Goal: Task Accomplishment & Management: Complete application form

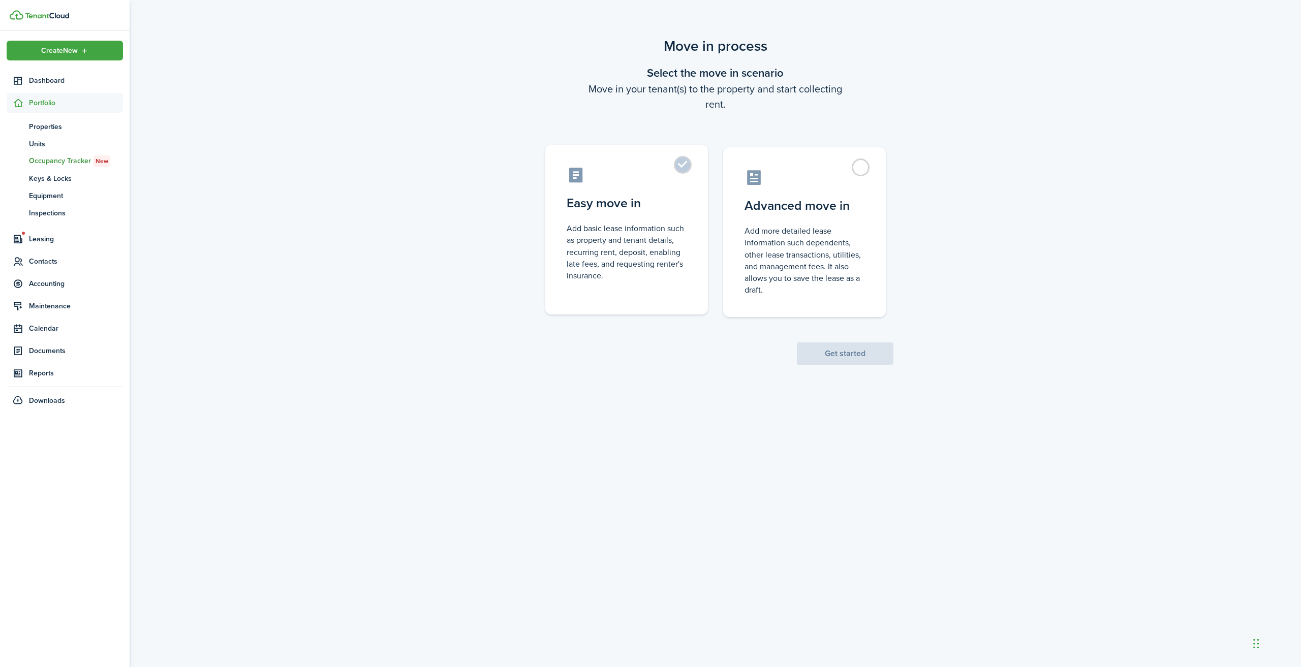
click at [682, 167] on label "Easy move in Add basic lease information such as property and tenant details, r…" at bounding box center [626, 230] width 163 height 170
radio input "true"
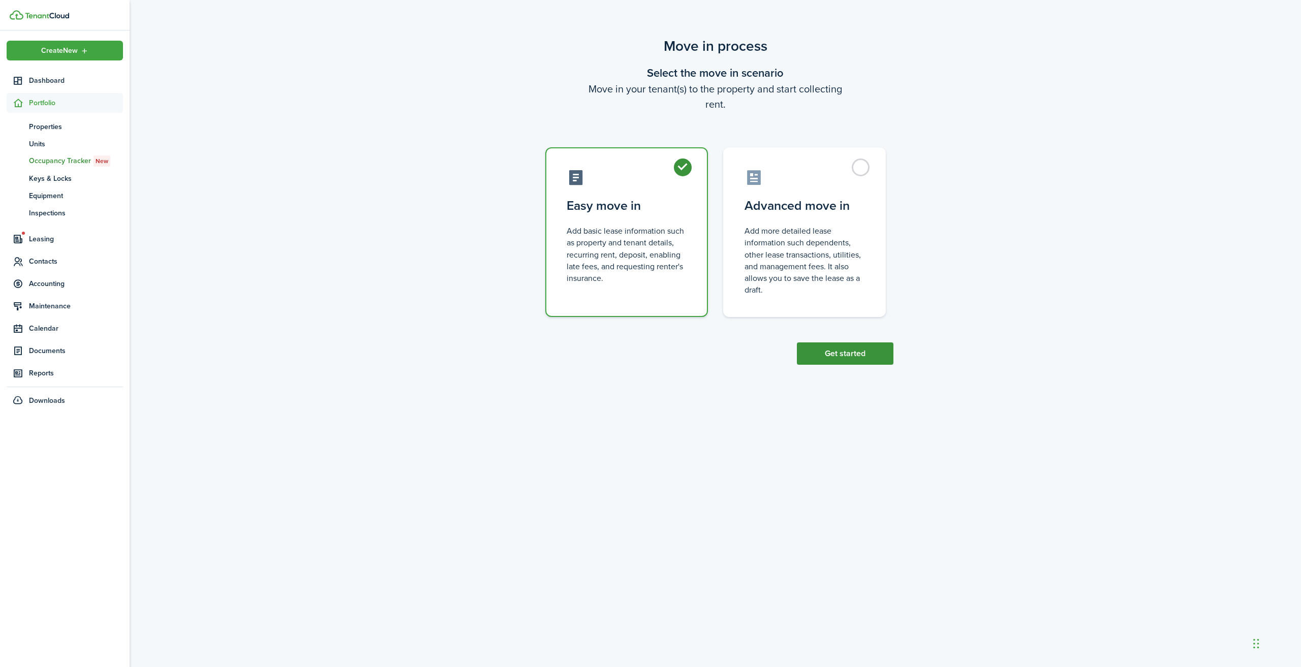
click at [865, 351] on button "Get started" at bounding box center [845, 353] width 97 height 22
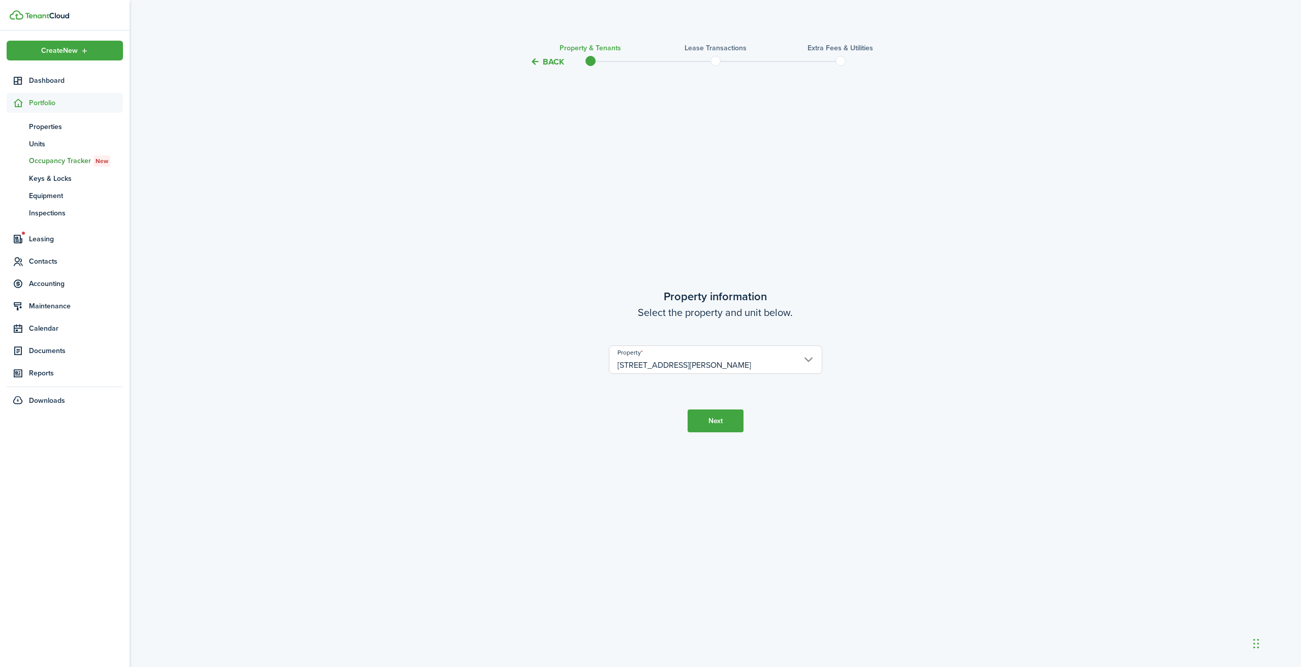
click at [723, 423] on button "Next" at bounding box center [715, 420] width 56 height 23
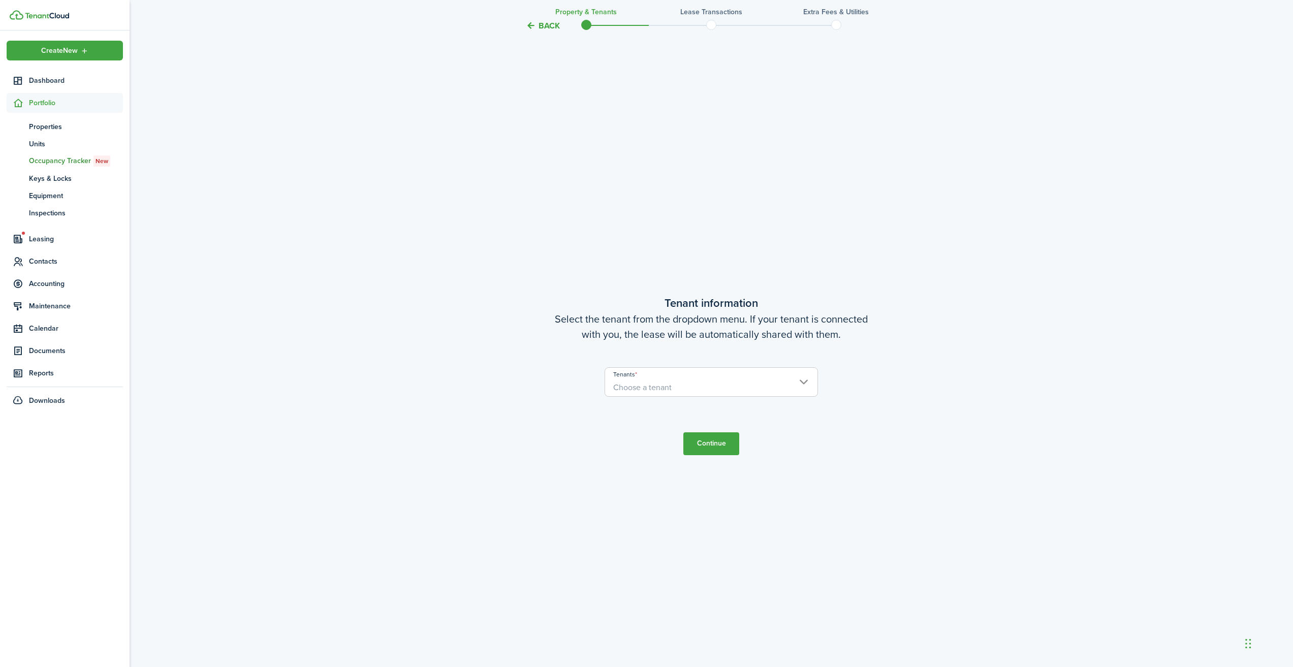
scroll to position [599, 0]
click at [732, 386] on span "Choose a tenant" at bounding box center [711, 386] width 212 height 17
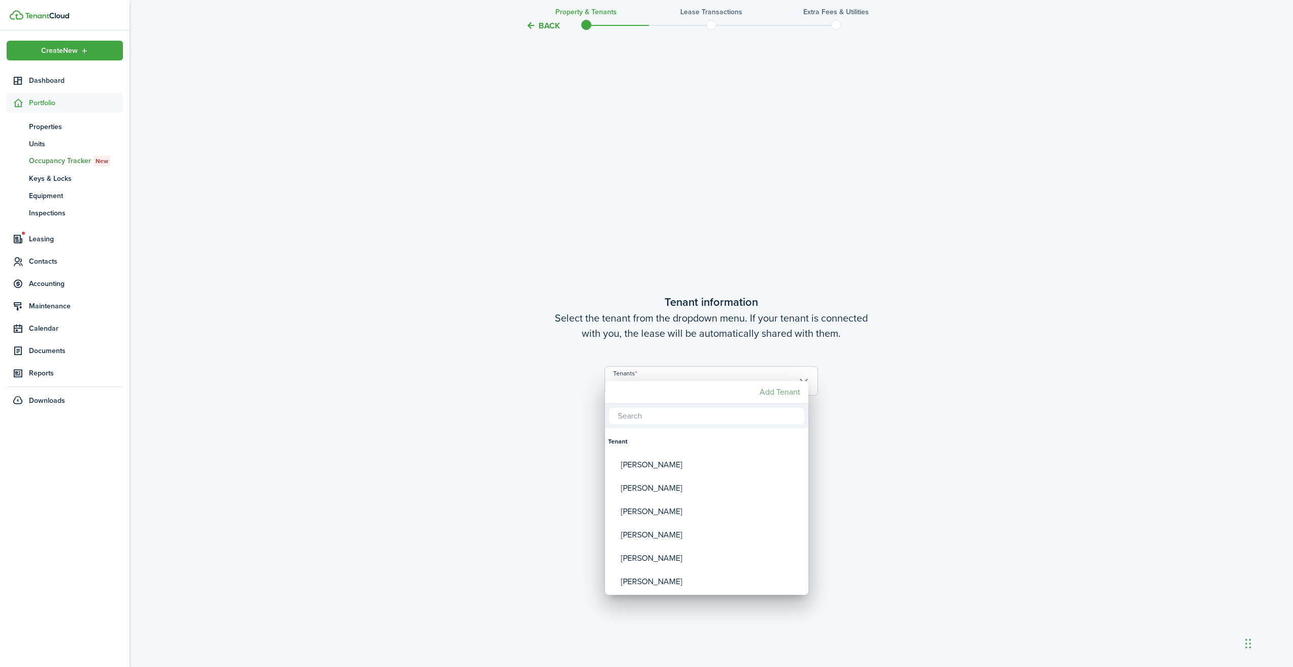
click at [784, 389] on mbsc-button "Add Tenant" at bounding box center [779, 392] width 49 height 18
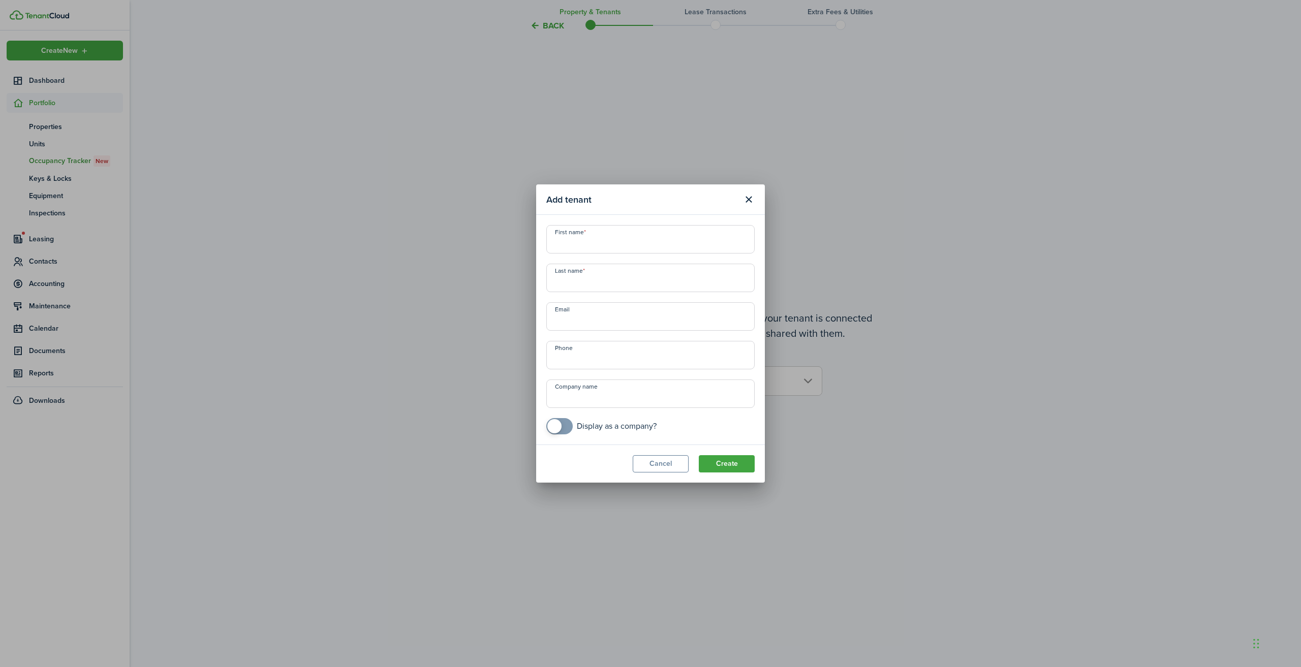
click at [637, 235] on input "First name" at bounding box center [650, 239] width 208 height 28
click at [575, 242] on input "First name" at bounding box center [650, 239] width 208 height 28
type input "[PERSON_NAME]"
click at [572, 326] on input "Email" at bounding box center [650, 316] width 208 height 28
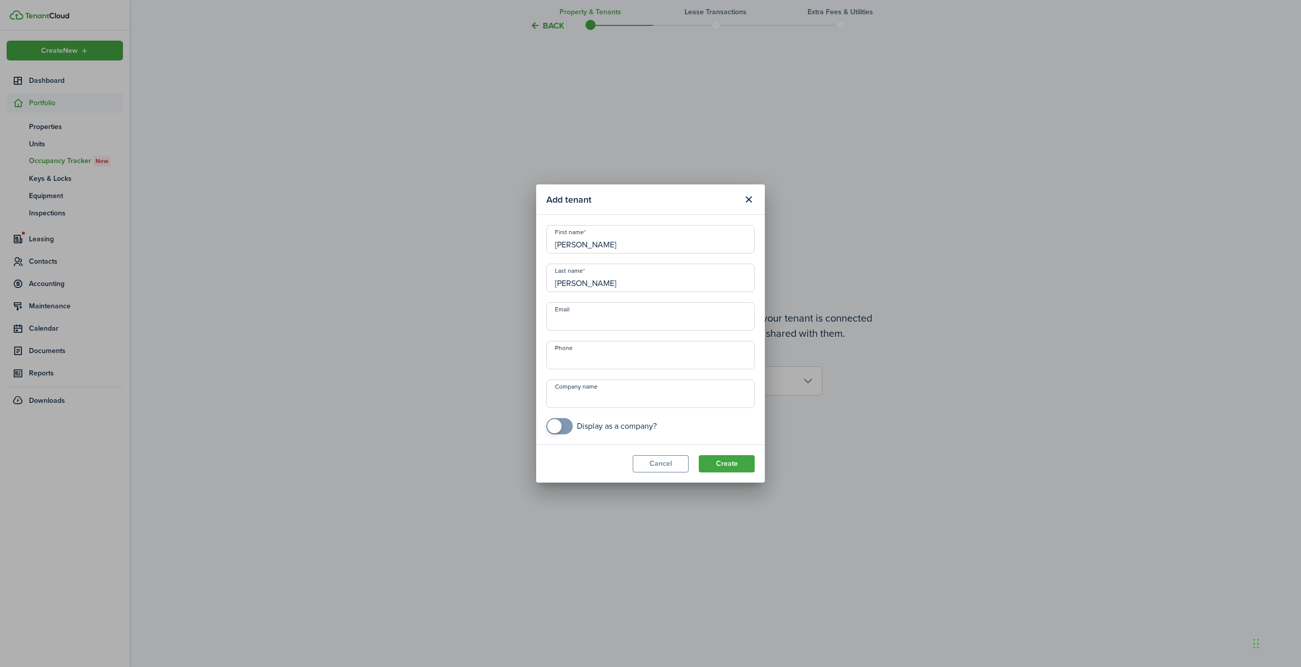
click at [583, 319] on input "Email" at bounding box center [650, 316] width 208 height 28
type input "[EMAIL_ADDRESS][DOMAIN_NAME]"
click at [586, 354] on input "+1" at bounding box center [650, 355] width 208 height 28
type input "[PHONE_NUMBER]"
click at [740, 463] on button "Create" at bounding box center [727, 463] width 56 height 17
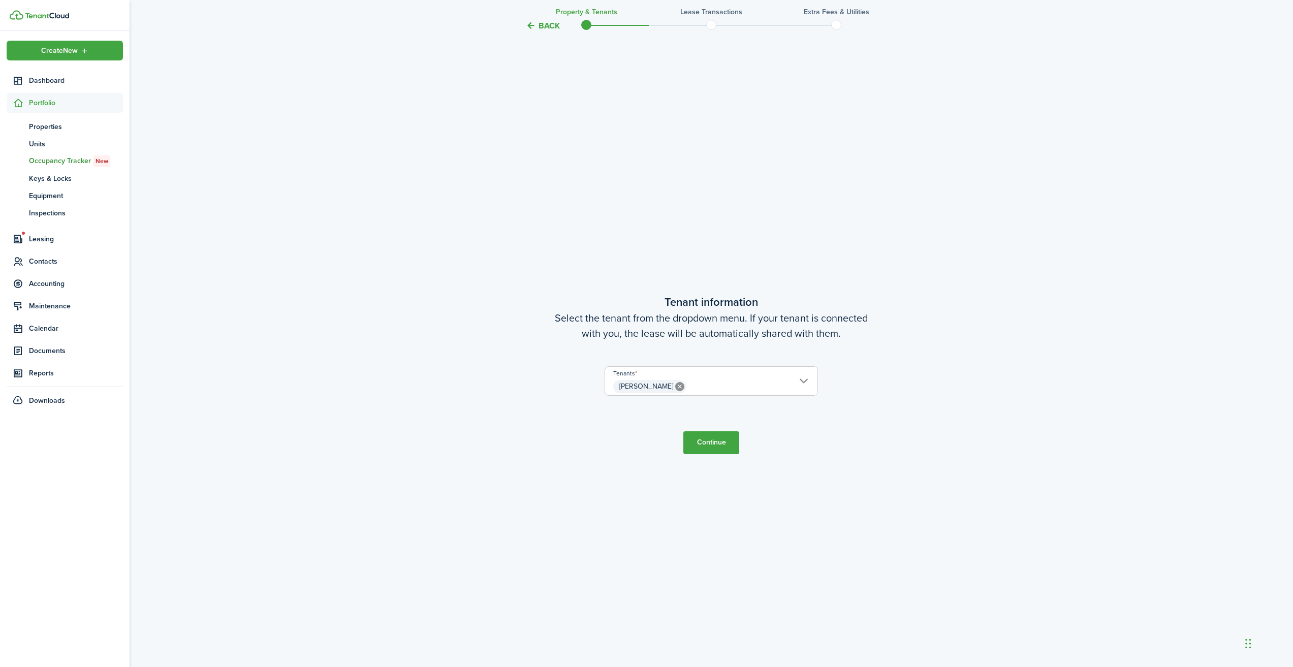
click at [718, 444] on button "Continue" at bounding box center [711, 442] width 56 height 23
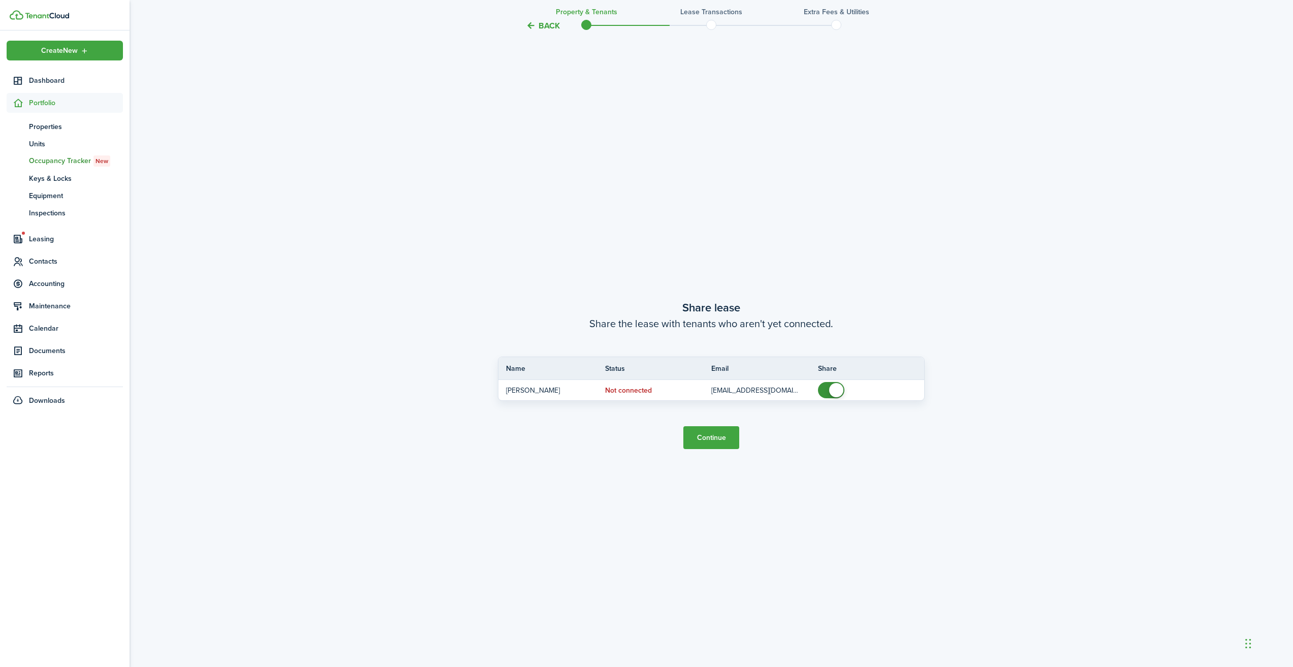
scroll to position [1266, 0]
click at [711, 435] on button "Continue" at bounding box center [711, 437] width 56 height 23
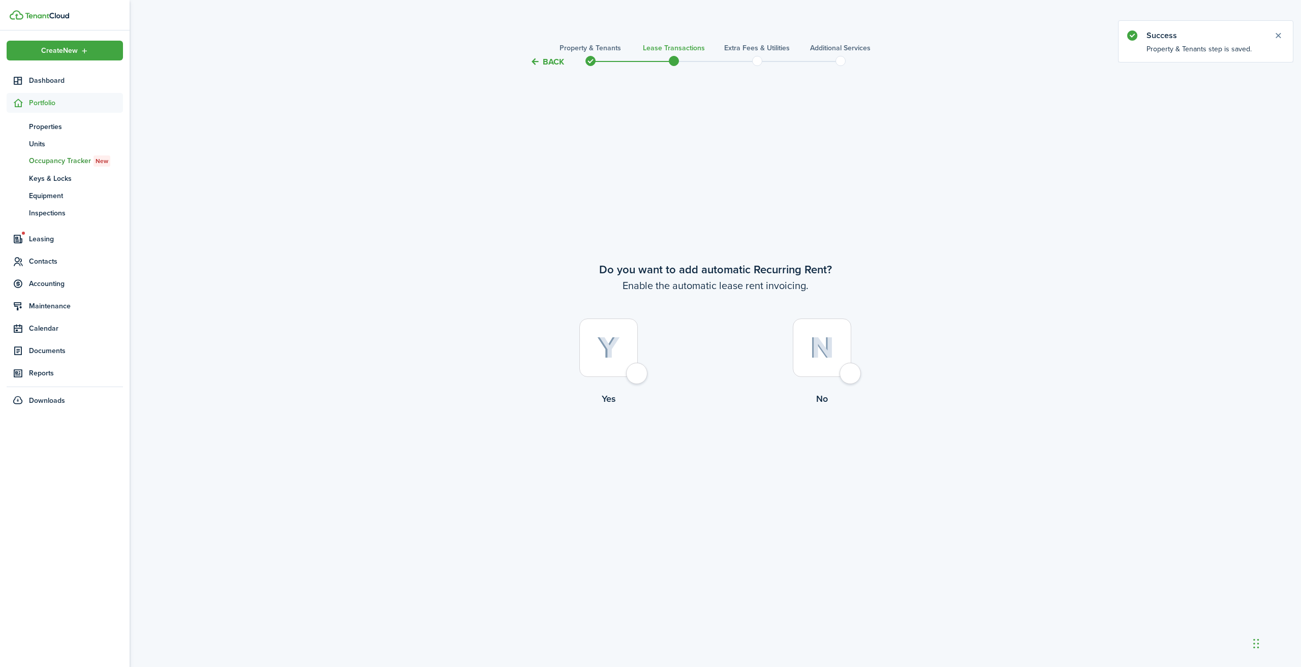
click at [638, 370] on div at bounding box center [608, 348] width 58 height 58
radio input "true"
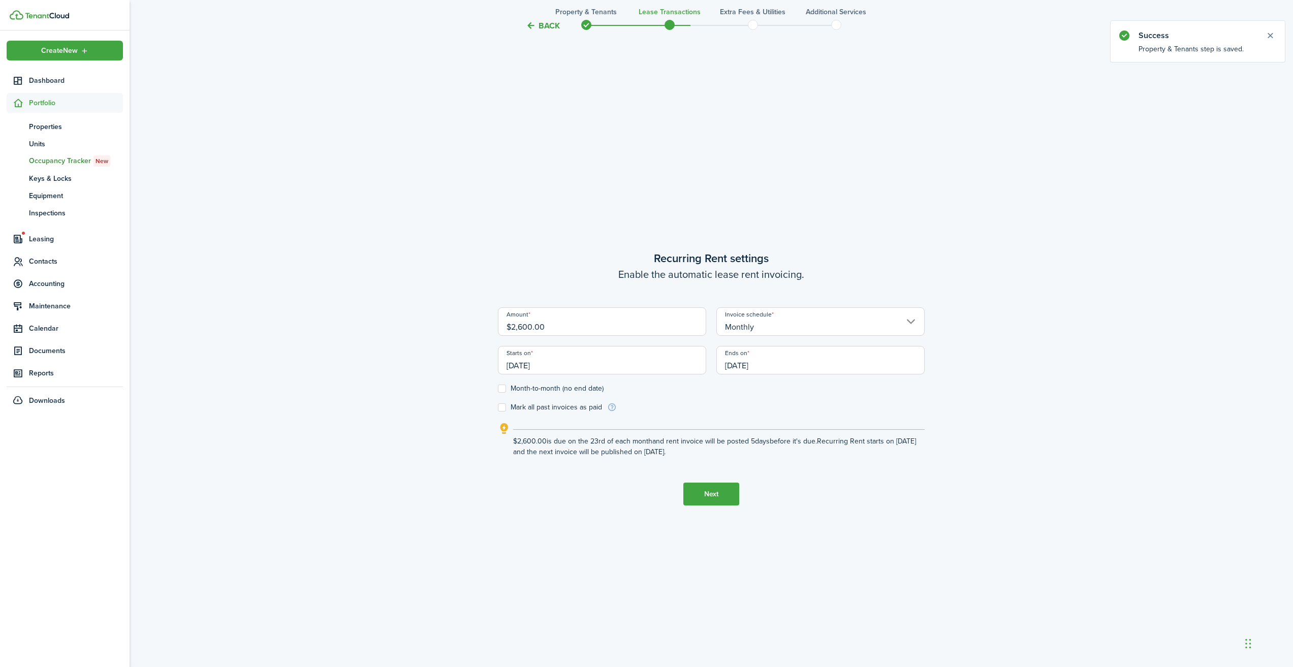
scroll to position [599, 0]
click at [550, 357] on input "[DATE]" at bounding box center [602, 356] width 208 height 28
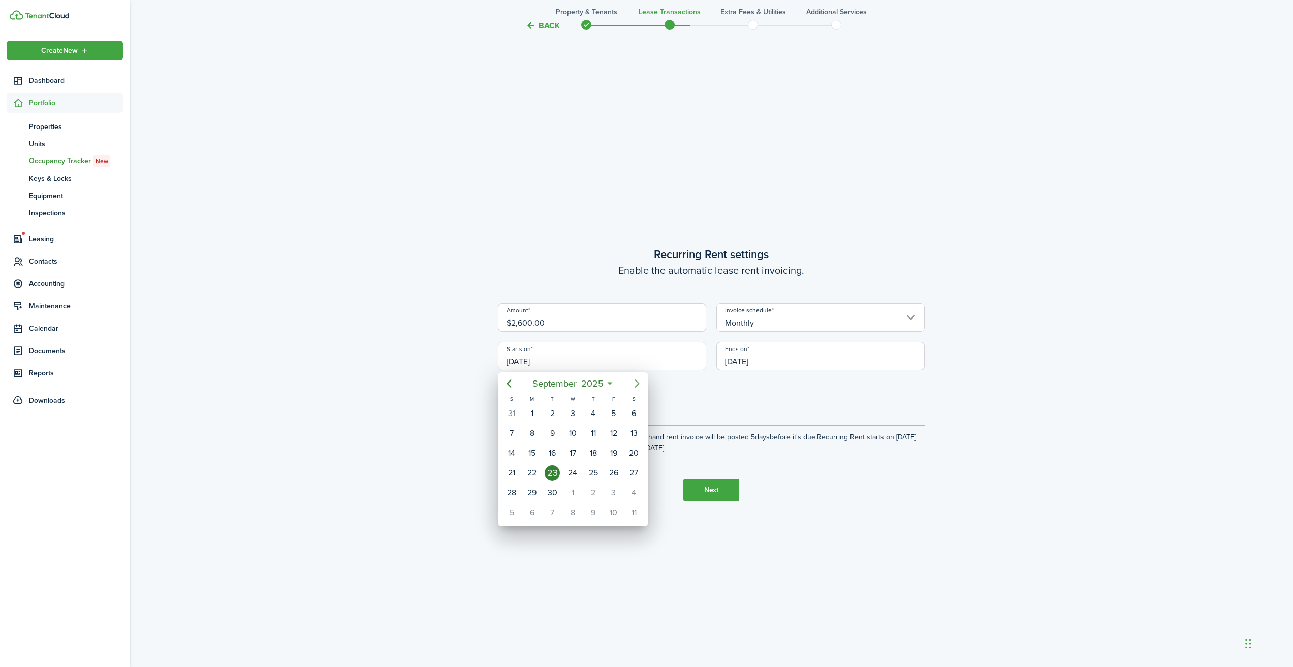
click at [635, 386] on icon "Next page" at bounding box center [637, 383] width 12 height 12
click at [635, 491] on div "1" at bounding box center [633, 492] width 15 height 15
type input "[DATE]"
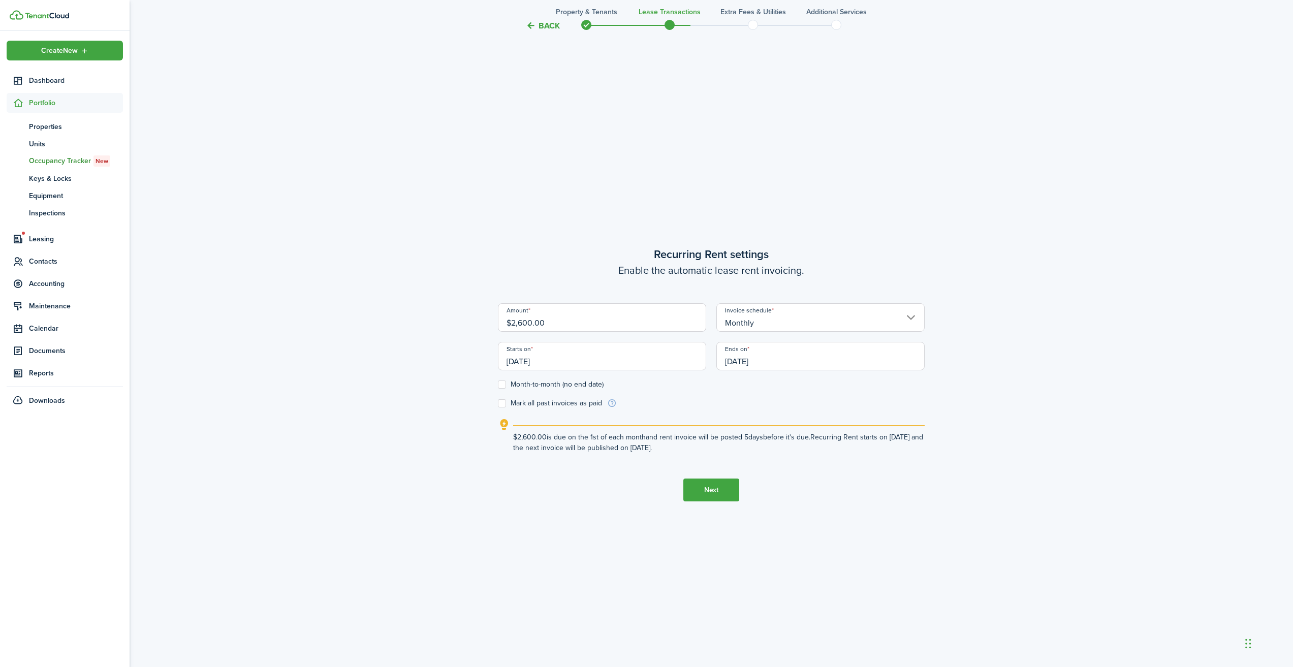
click at [759, 360] on input "[DATE]" at bounding box center [820, 356] width 208 height 28
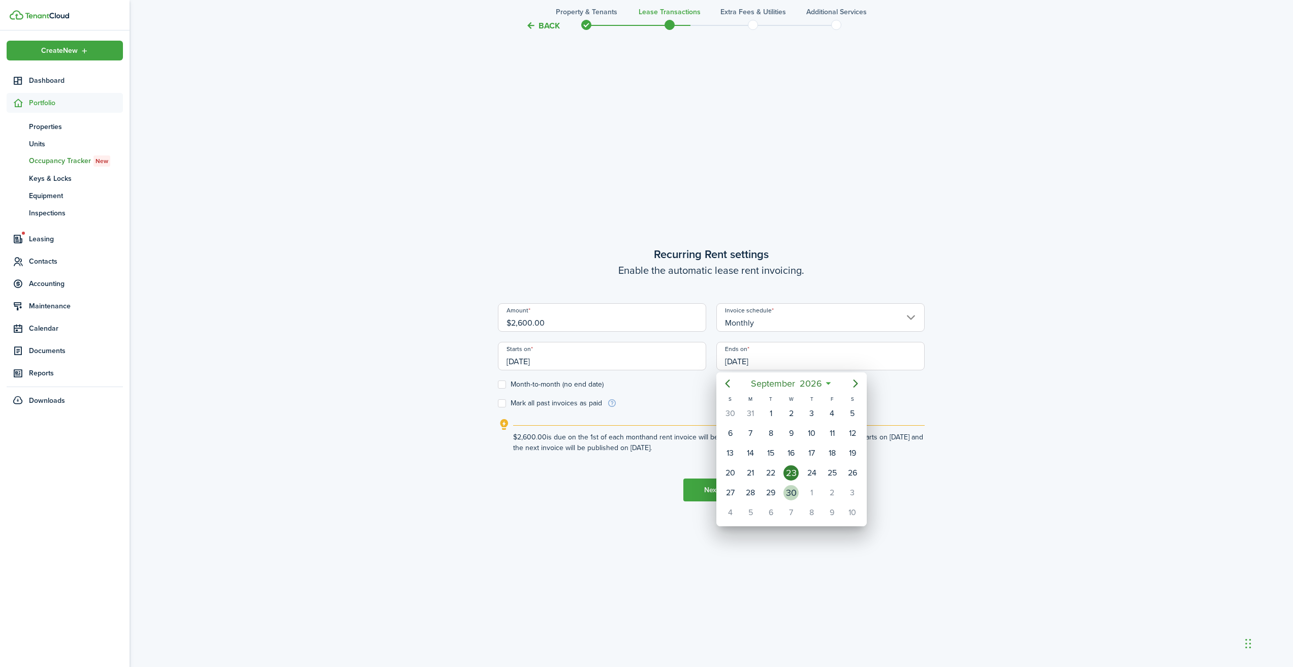
click at [793, 491] on div "30" at bounding box center [790, 492] width 15 height 15
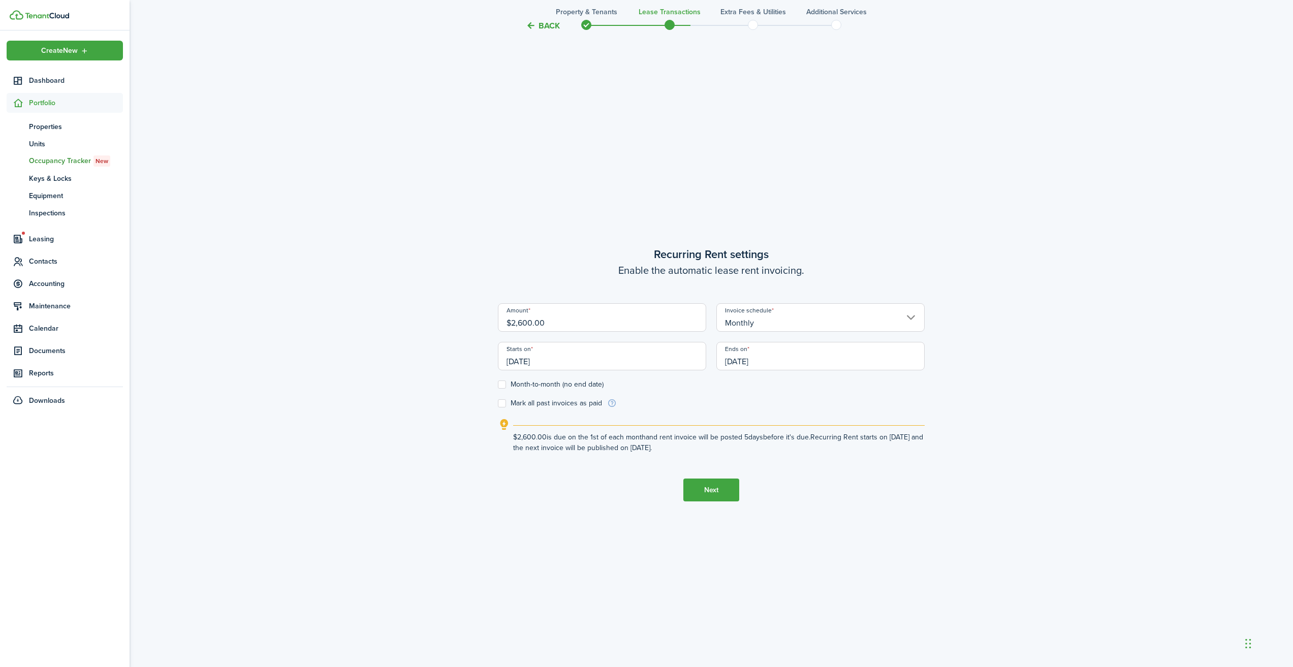
click at [785, 364] on input "[DATE]" at bounding box center [820, 356] width 208 height 28
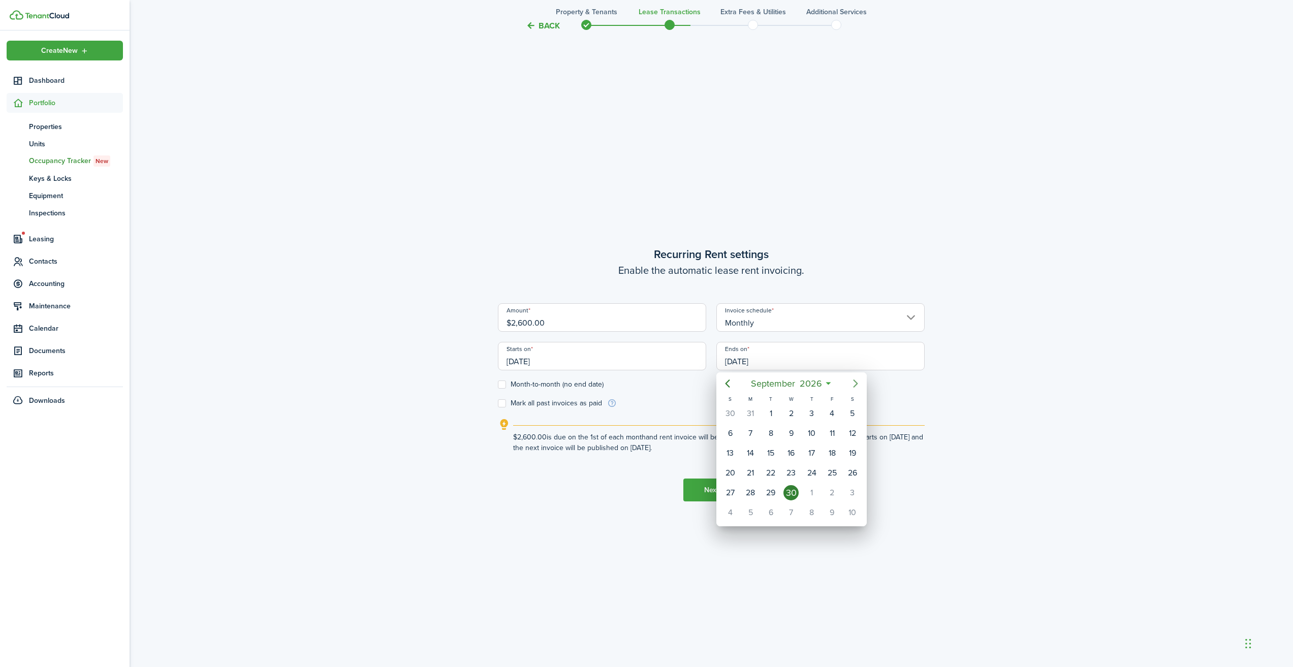
click at [857, 379] on icon "Next page" at bounding box center [855, 383] width 12 height 12
click at [855, 493] on div "31" at bounding box center [852, 492] width 15 height 15
type input "[DATE]"
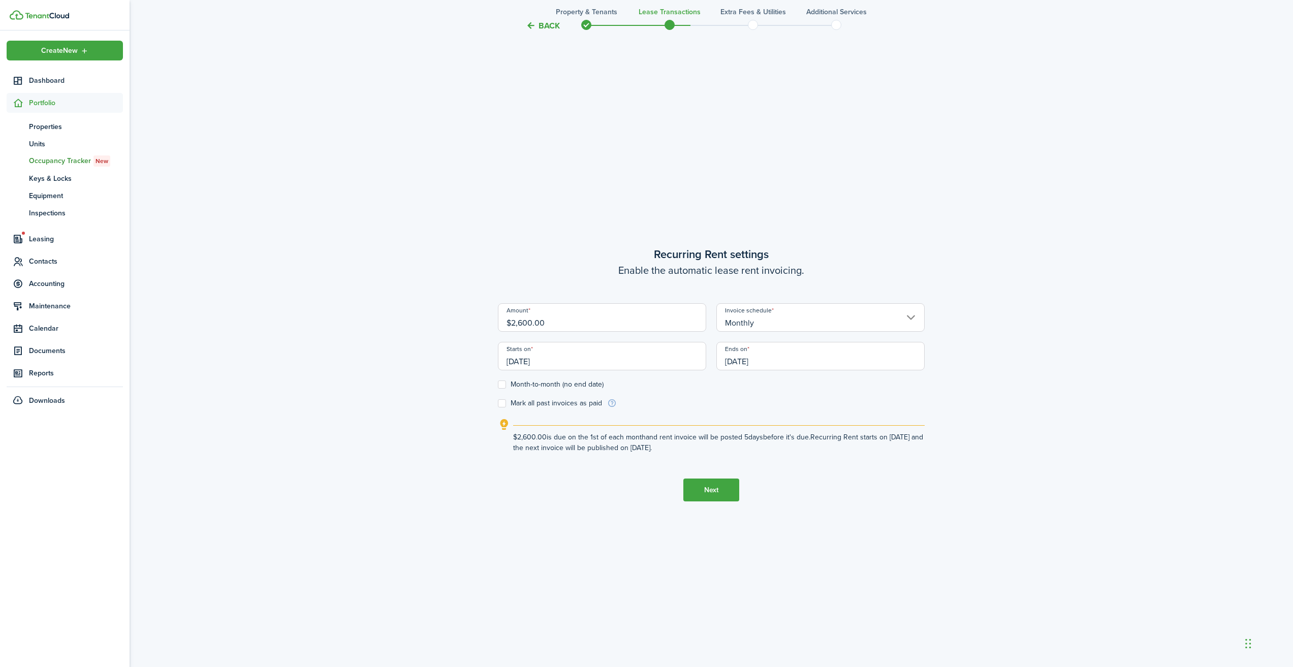
click at [712, 491] on button "Next" at bounding box center [711, 490] width 56 height 23
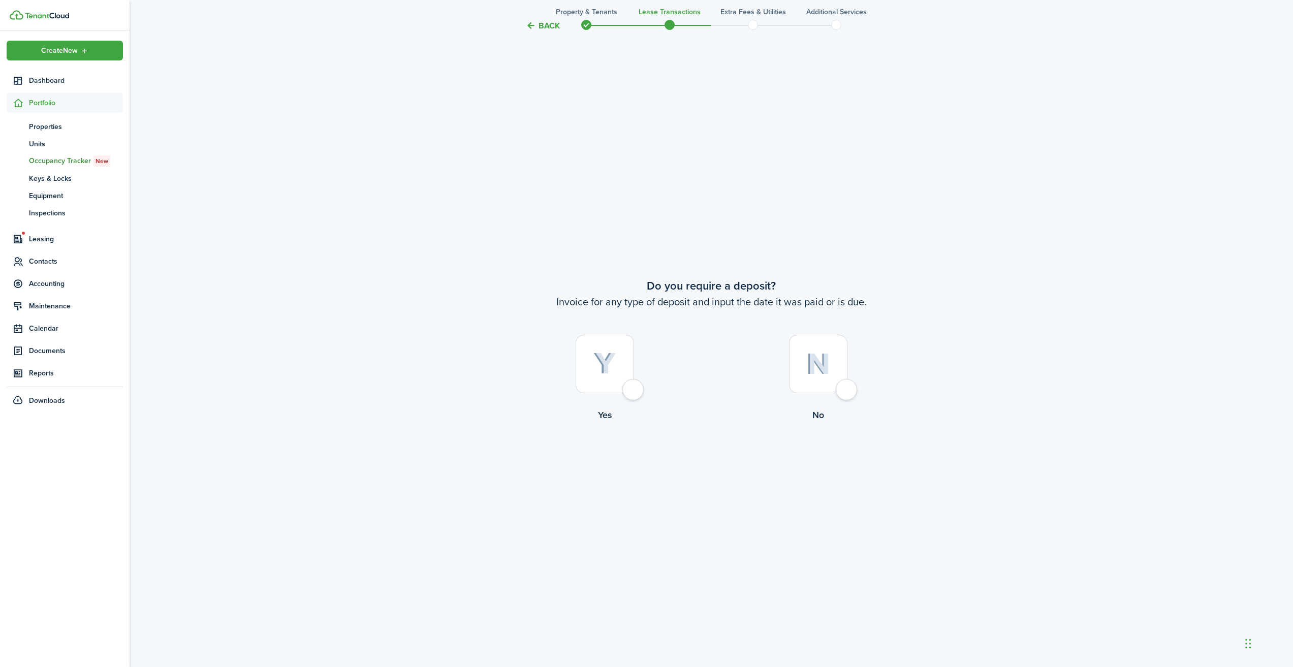
scroll to position [1266, 0]
click at [634, 389] on div at bounding box center [605, 361] width 58 height 58
radio input "true"
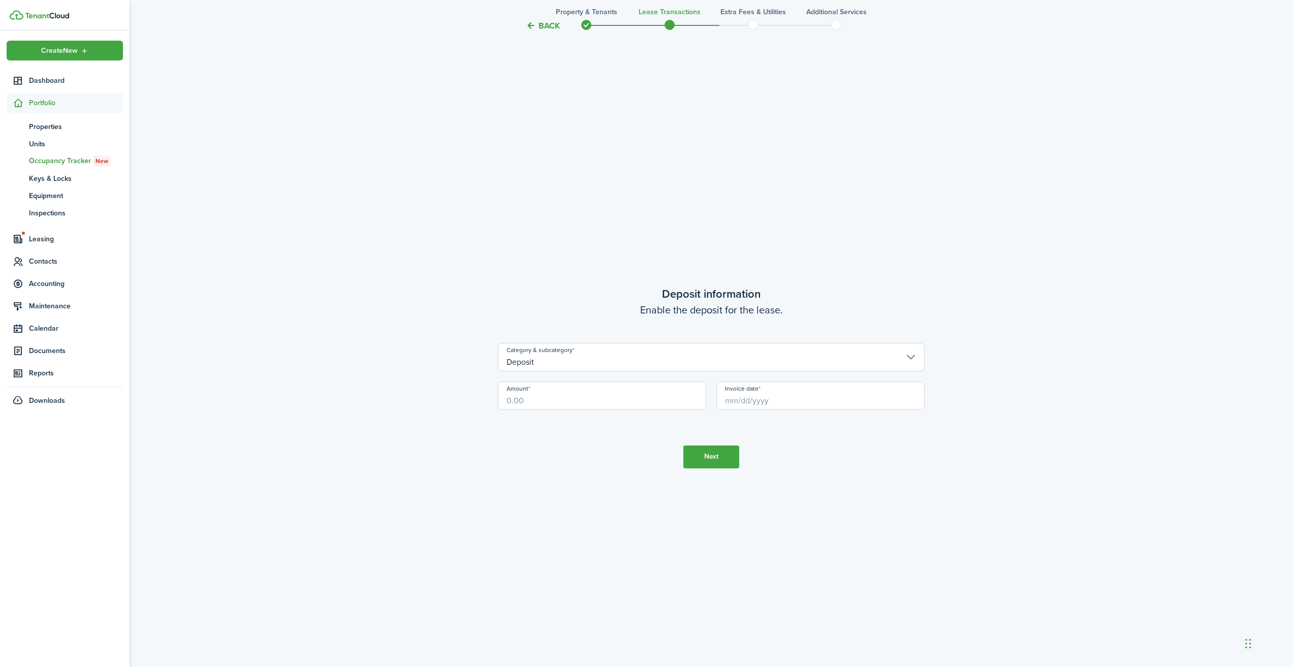
scroll to position [1933, 0]
click at [530, 397] on input "Amount" at bounding box center [602, 392] width 208 height 28
click at [766, 398] on input "Invoice date" at bounding box center [820, 392] width 208 height 28
type input "$3,000.00"
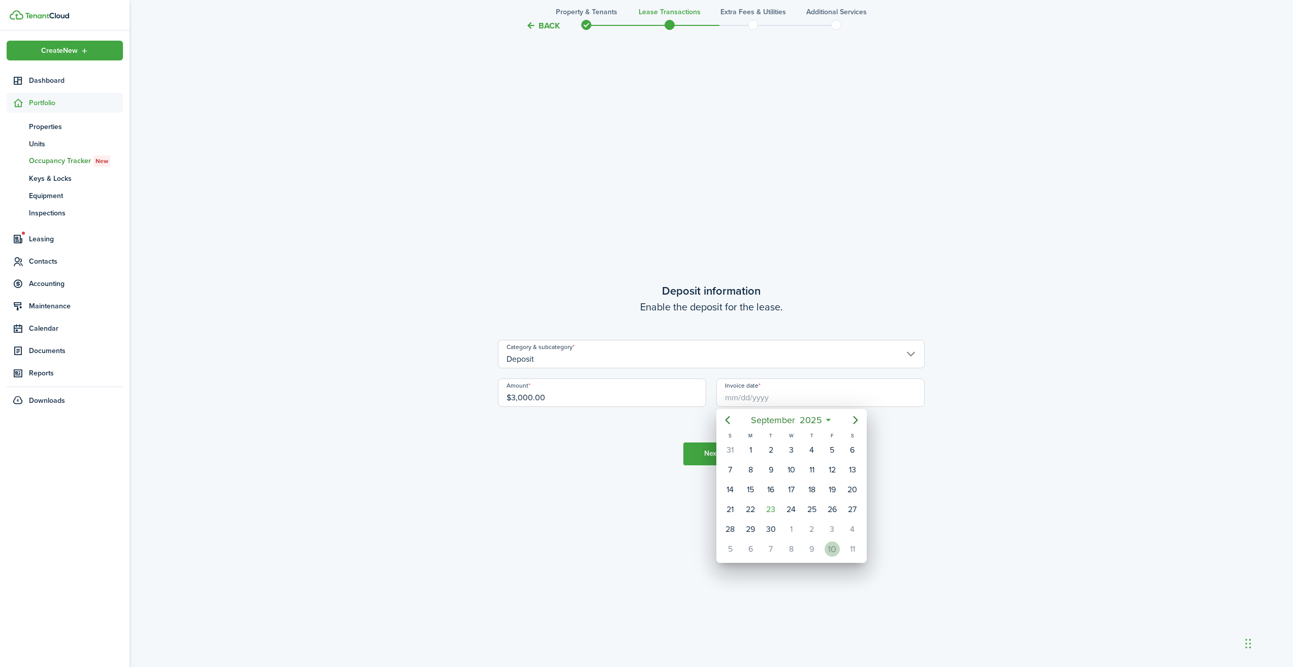
click at [828, 546] on div "10" at bounding box center [832, 549] width 15 height 15
click at [787, 397] on input "[DATE]" at bounding box center [820, 392] width 208 height 28
click at [792, 451] on div "1" at bounding box center [790, 449] width 15 height 15
type input "[DATE]"
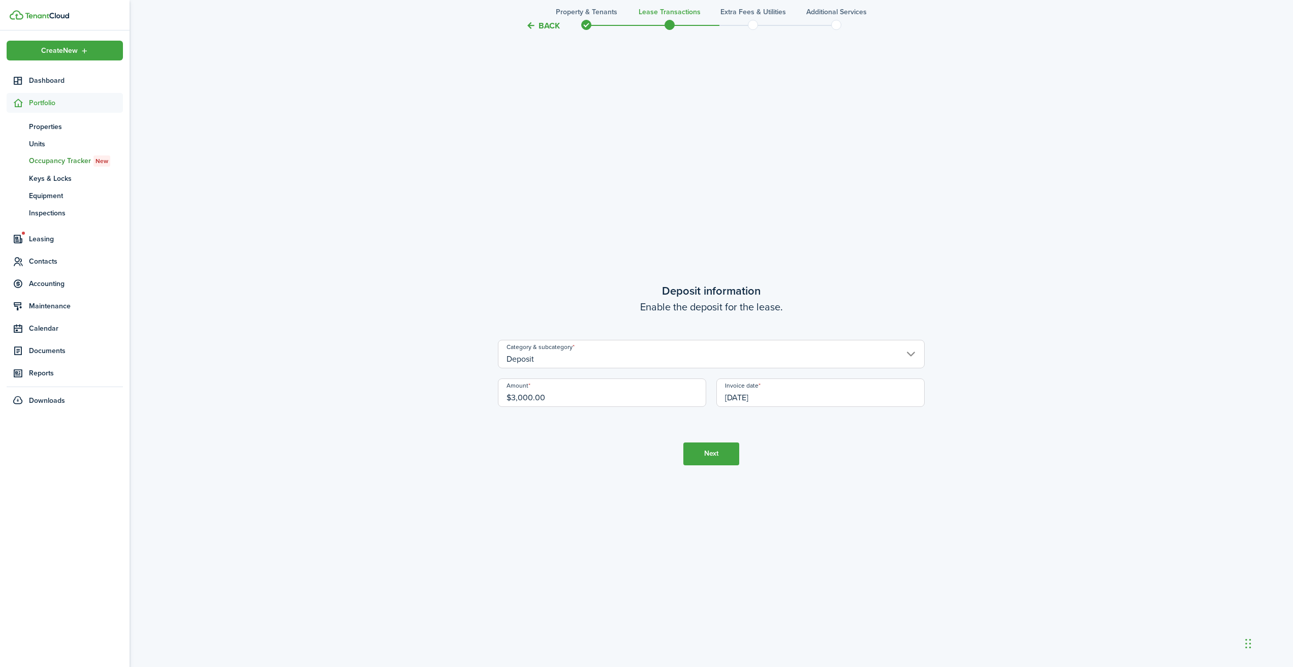
click at [745, 359] on input "Deposit" at bounding box center [711, 354] width 427 height 28
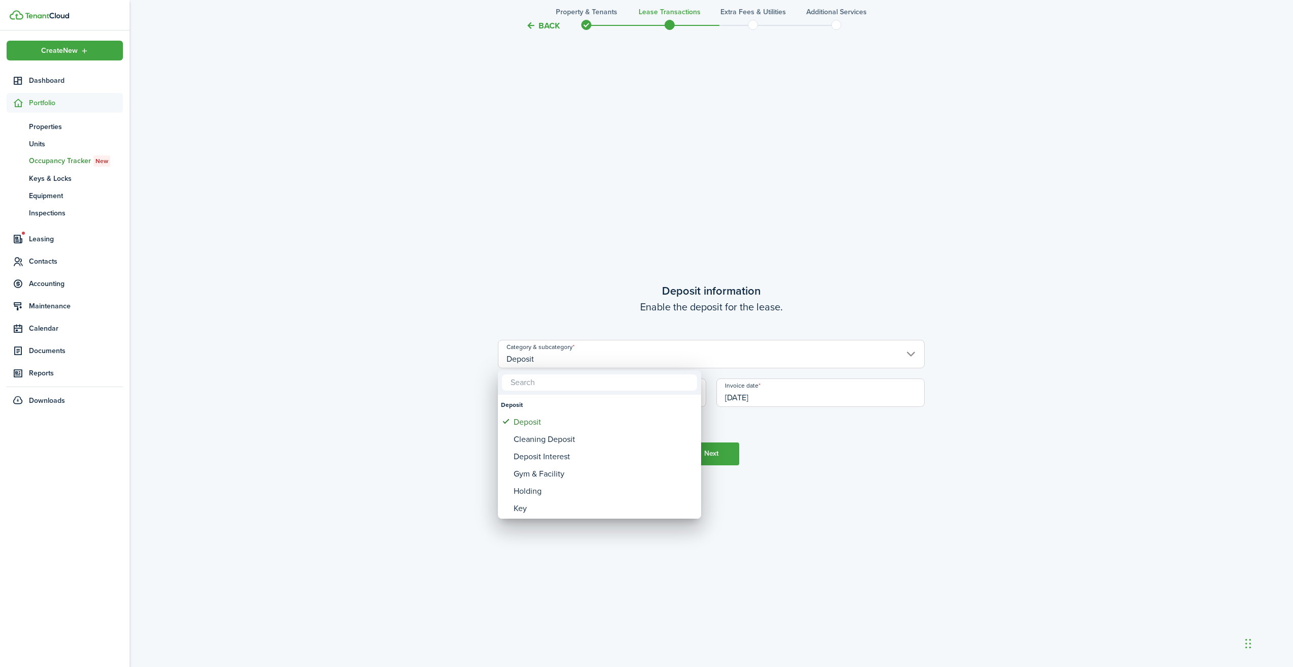
click at [610, 382] on input "text" at bounding box center [599, 382] width 195 height 16
type input "pet"
click at [854, 443] on div at bounding box center [646, 334] width 1455 height 830
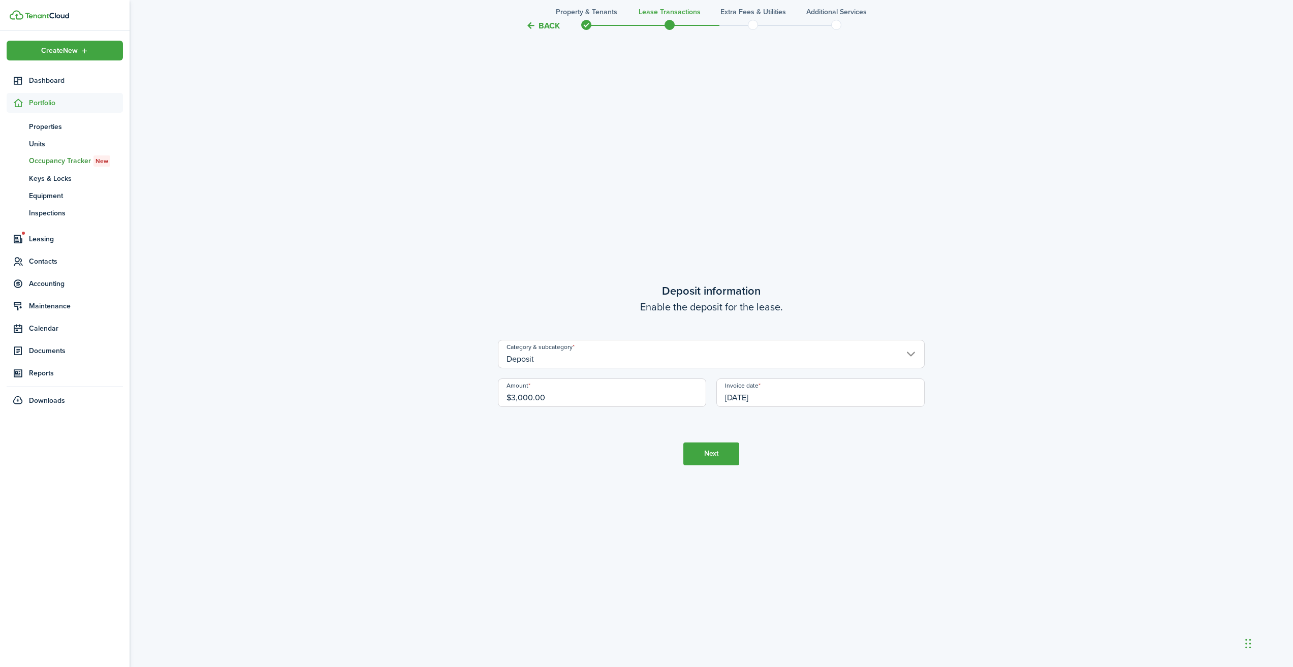
click at [719, 455] on button "Next" at bounding box center [711, 453] width 56 height 23
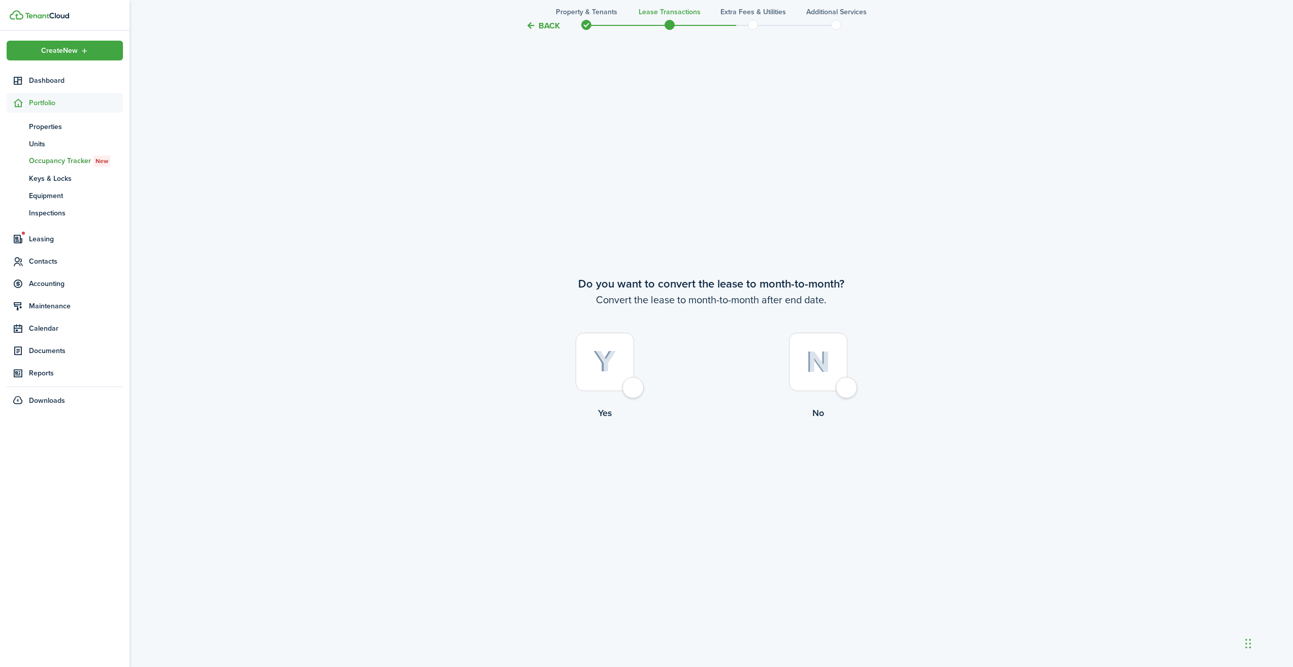
scroll to position [2600, 0]
click at [847, 386] on div at bounding box center [818, 361] width 58 height 58
radio input "true"
click at [704, 465] on button "Continue" at bounding box center [711, 461] width 56 height 23
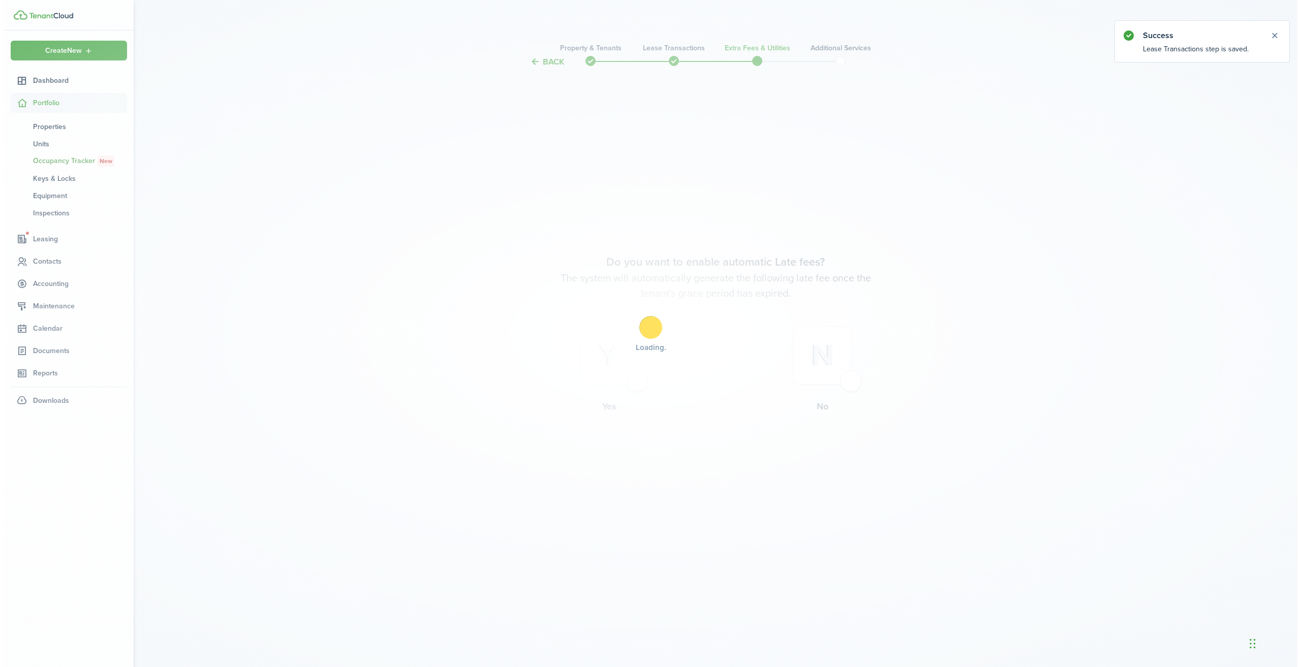
scroll to position [0, 0]
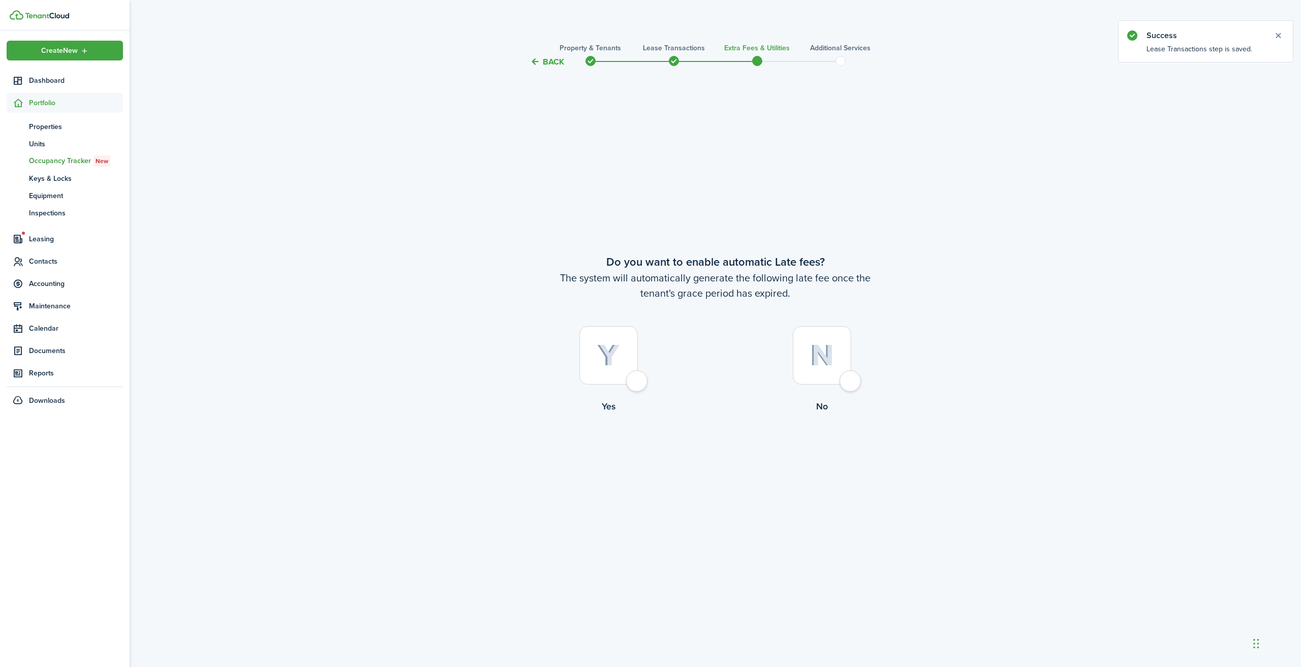
click at [638, 385] on div at bounding box center [608, 355] width 58 height 58
radio input "true"
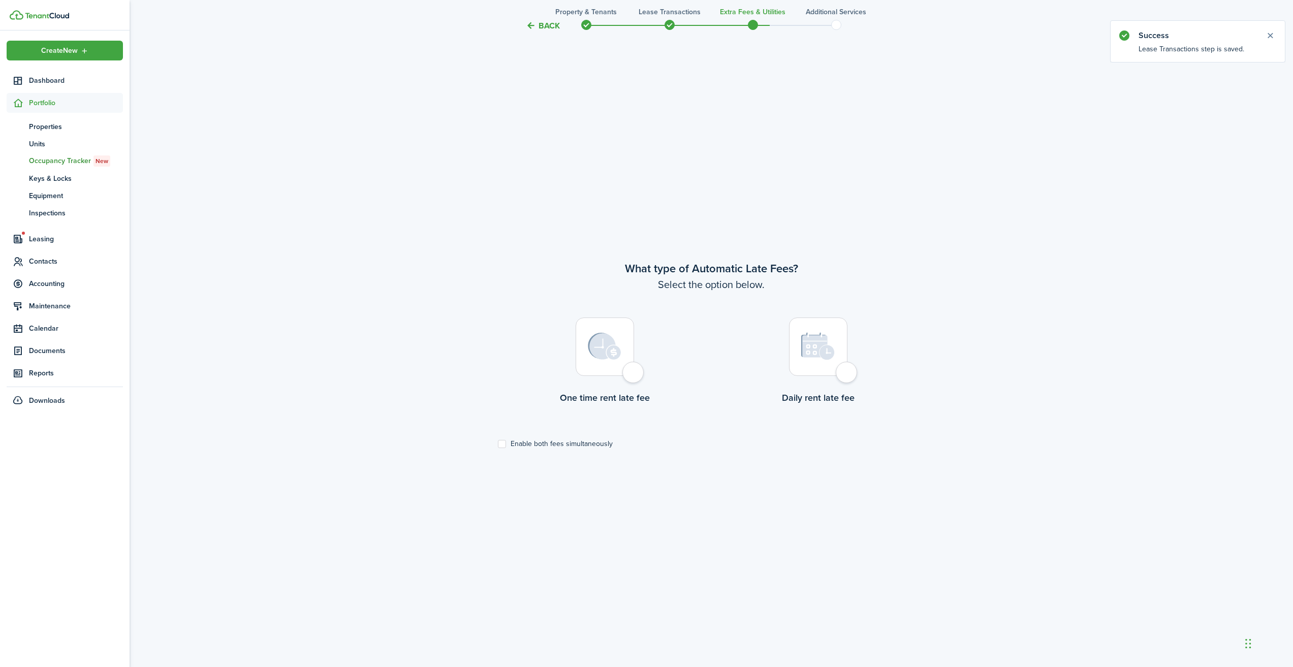
scroll to position [599, 0]
click at [847, 370] on div at bounding box center [818, 342] width 58 height 58
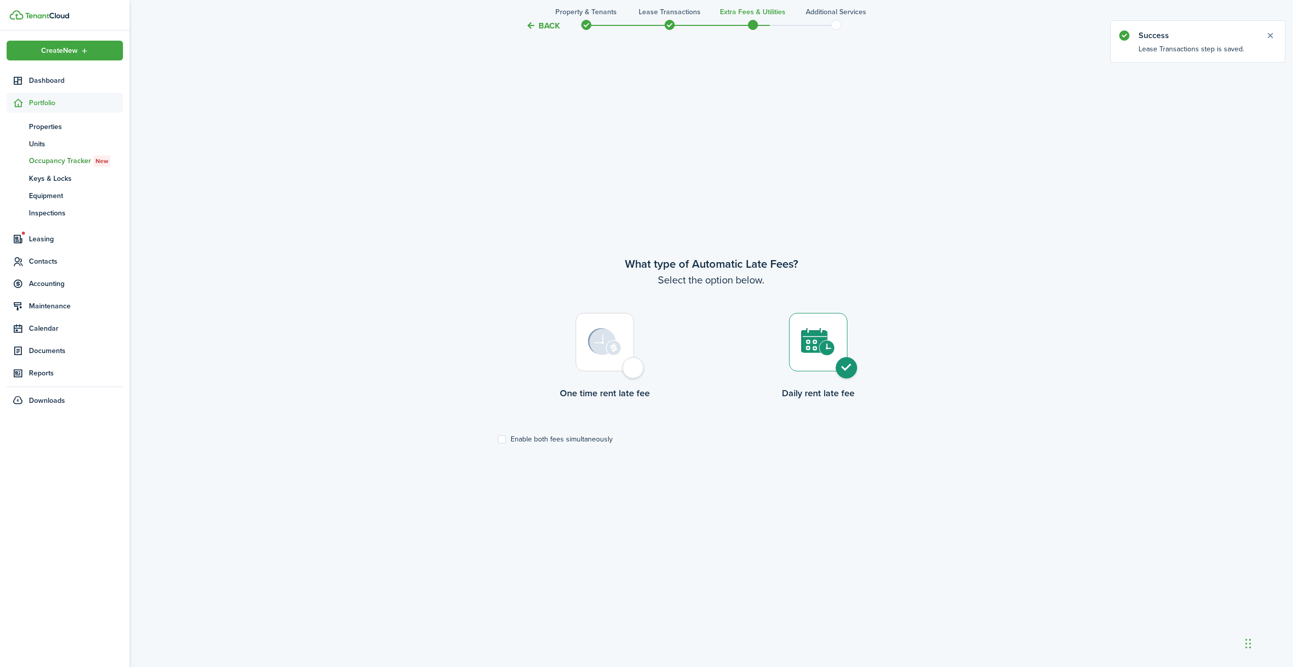
radio input "true"
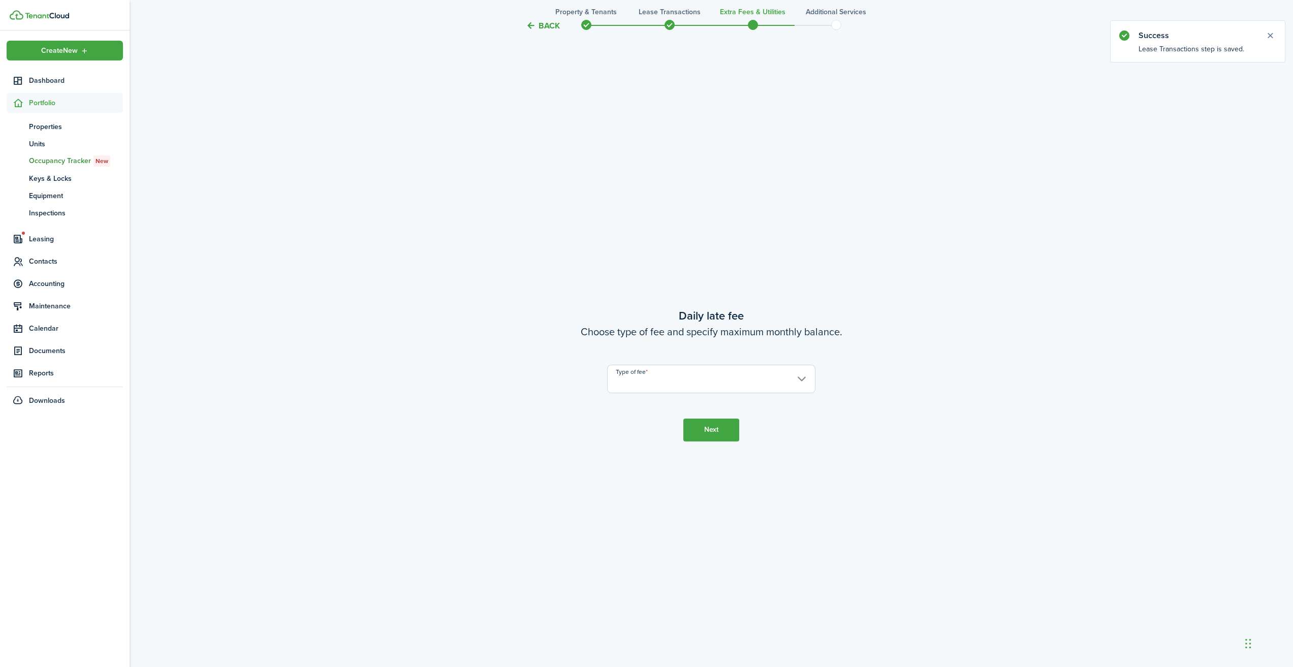
scroll to position [1266, 0]
click at [775, 382] on input "Type of fee" at bounding box center [711, 378] width 208 height 28
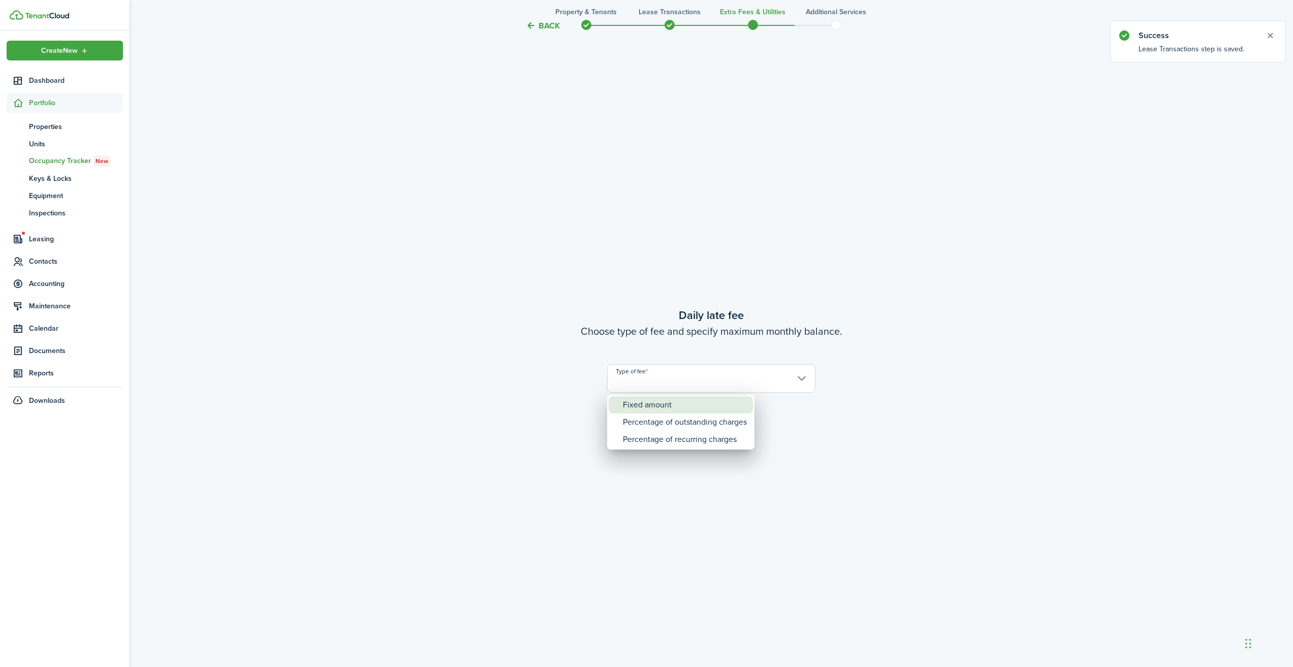
click at [707, 408] on div "Fixed amount" at bounding box center [685, 404] width 124 height 17
type input "Fixed amount"
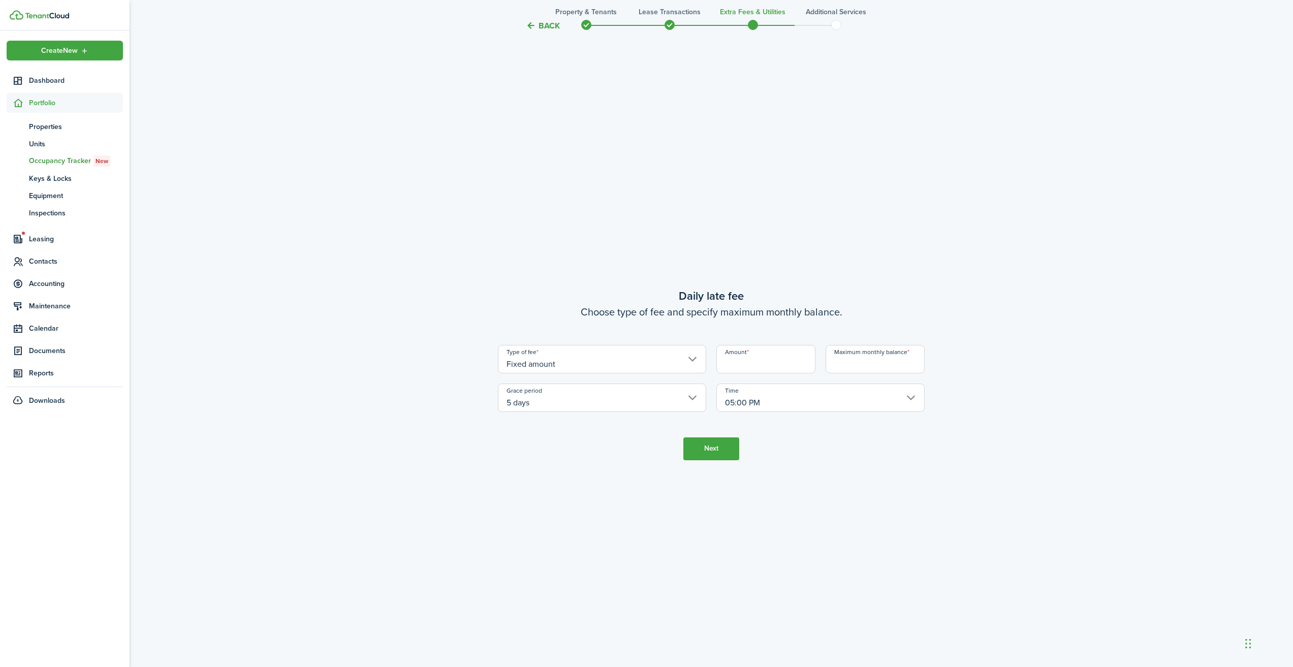
click at [766, 364] on input "Amount" at bounding box center [765, 359] width 99 height 28
type input "$50.00"
click at [846, 362] on input "Maximum monthly balance" at bounding box center [875, 359] width 99 height 28
type input "$2,000.00"
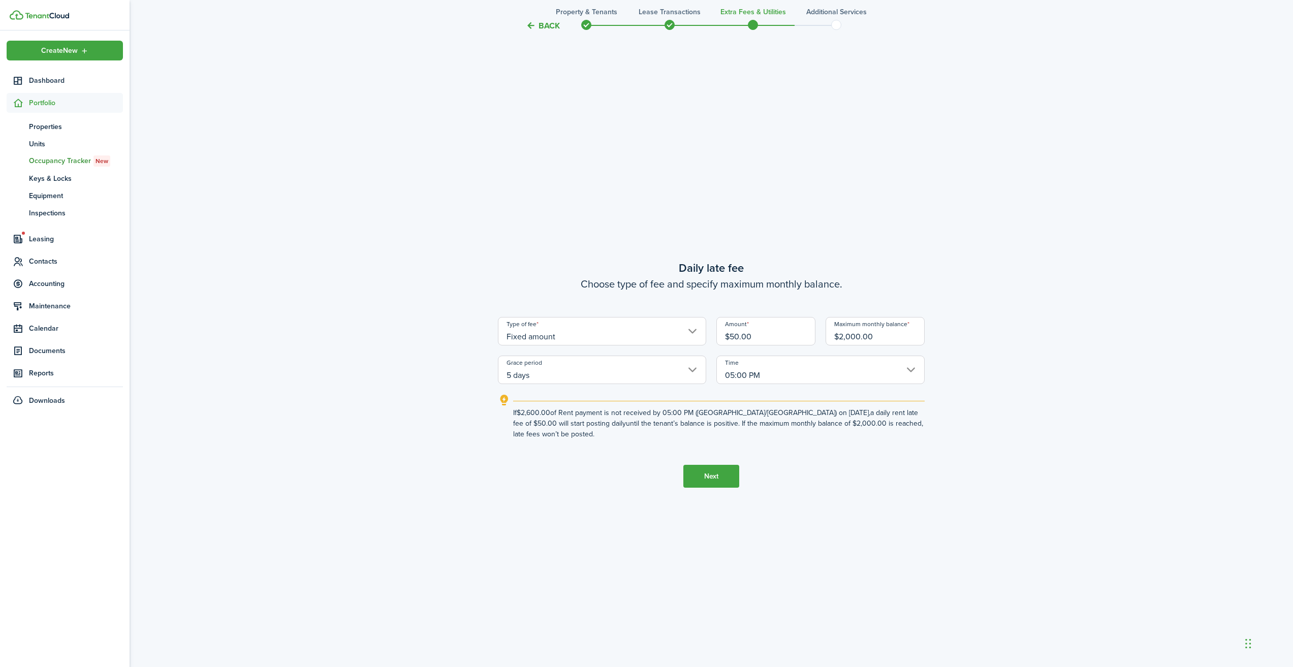
click at [690, 366] on input "5 days" at bounding box center [602, 370] width 208 height 28
click at [564, 451] on div "3 days" at bounding box center [551, 447] width 74 height 17
type input "3 days"
click at [711, 476] on button "Next" at bounding box center [711, 476] width 56 height 23
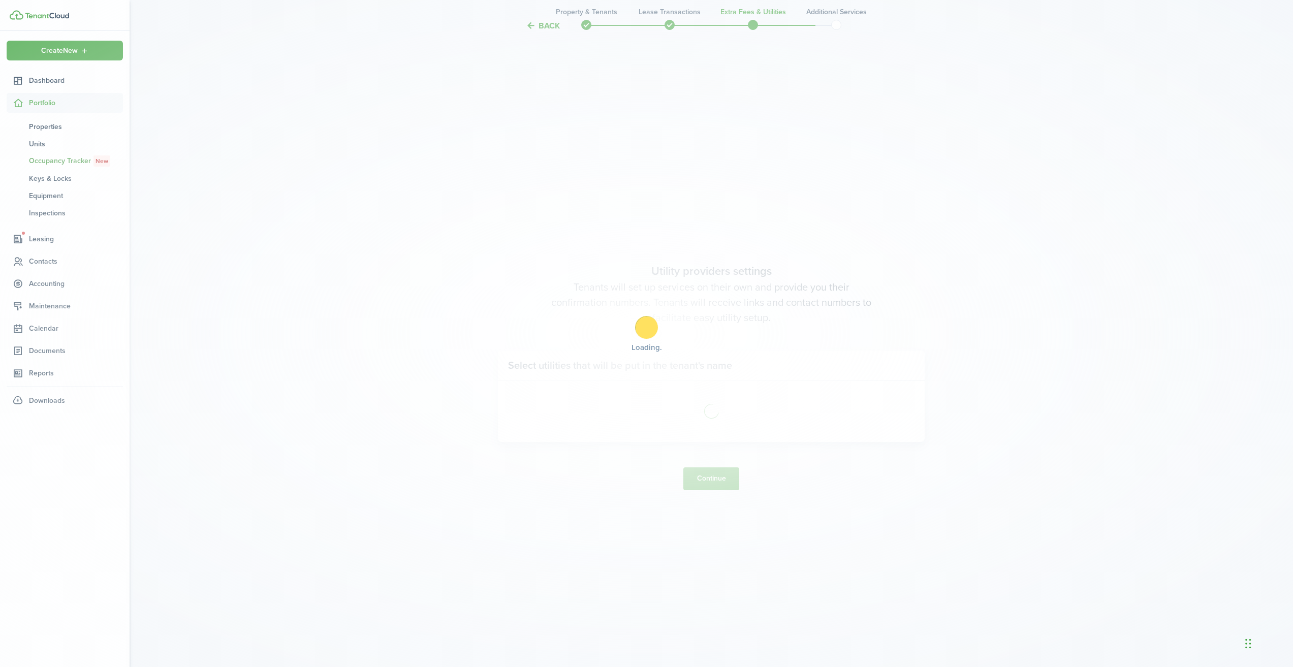
scroll to position [1933, 0]
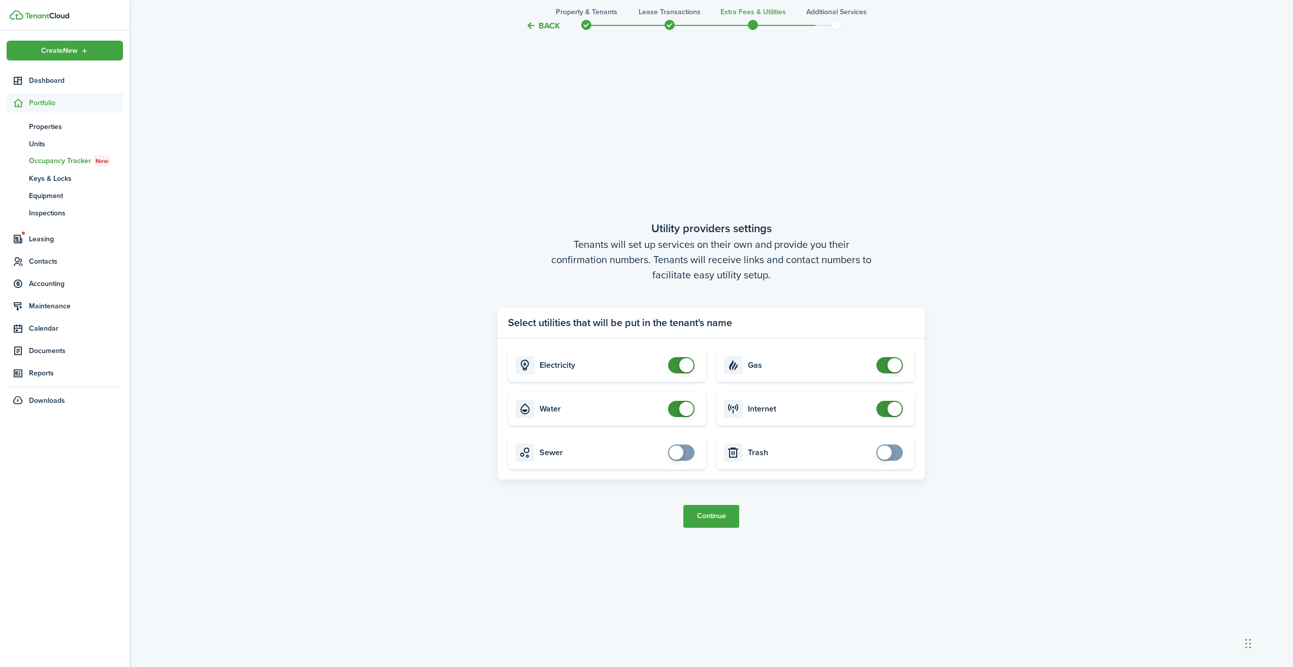
checkbox input "true"
click at [888, 453] on span at bounding box center [884, 453] width 14 height 14
checkbox input "true"
click at [680, 451] on span at bounding box center [676, 453] width 14 height 14
click at [725, 514] on button "Continue" at bounding box center [711, 516] width 56 height 23
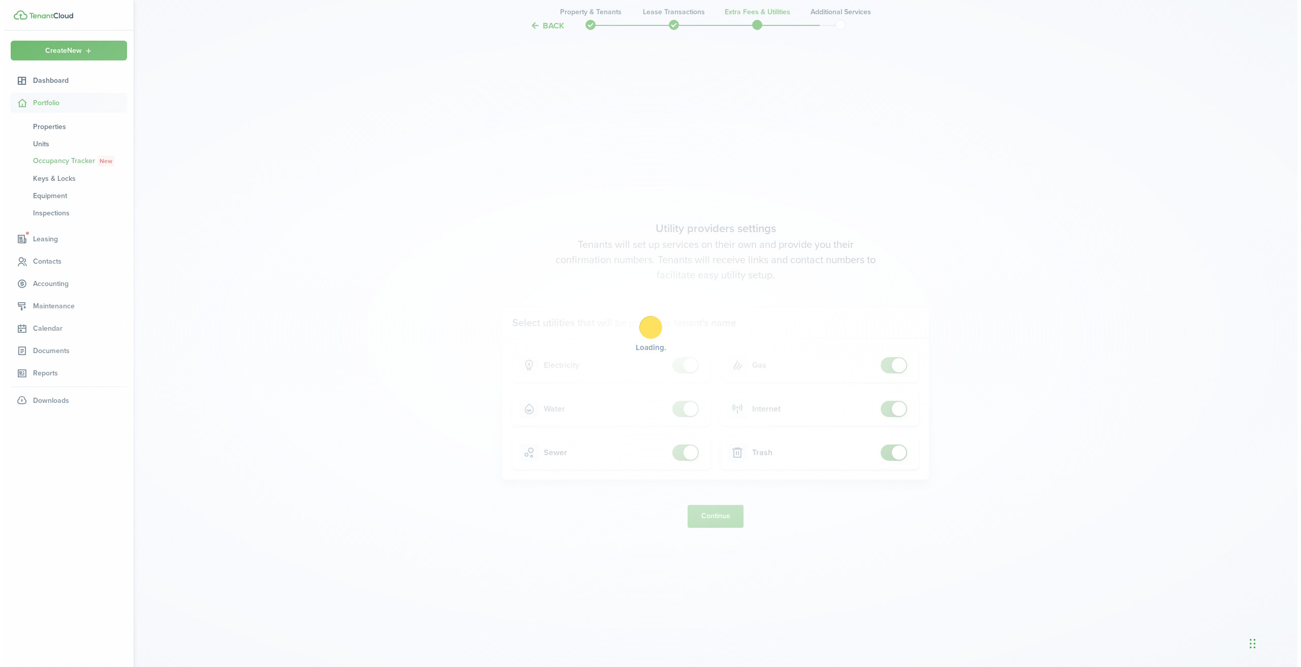
scroll to position [0, 0]
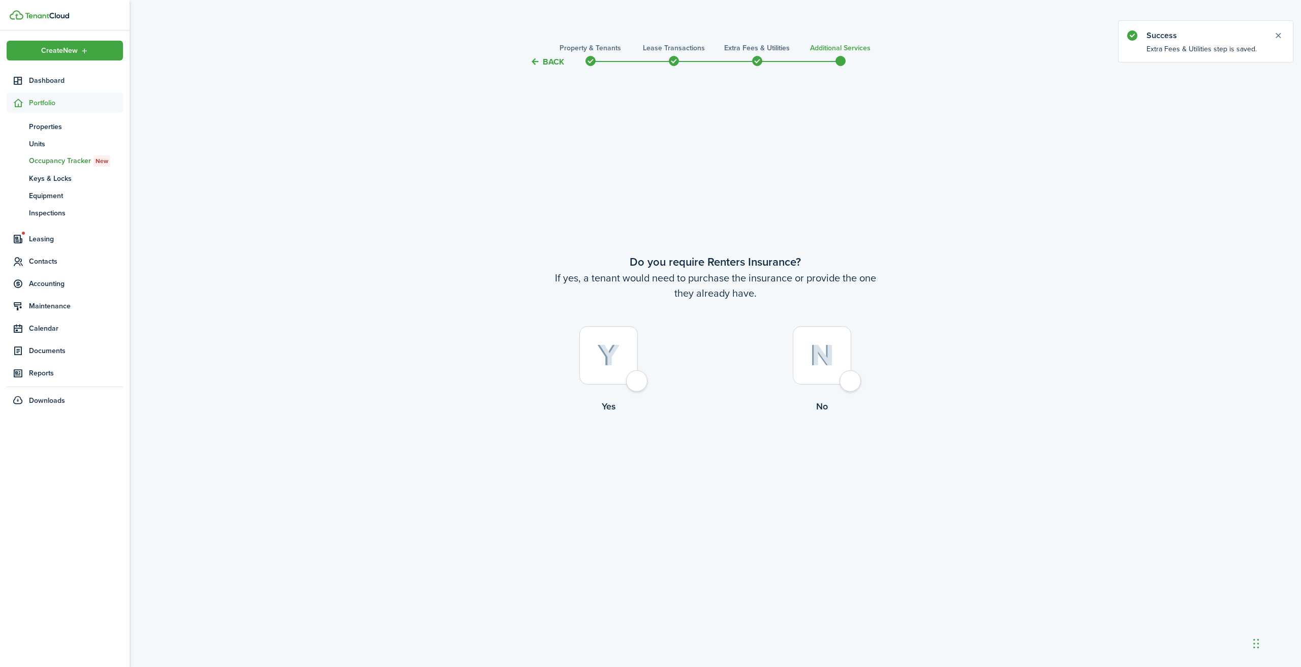
click at [638, 385] on div at bounding box center [608, 355] width 58 height 58
radio input "true"
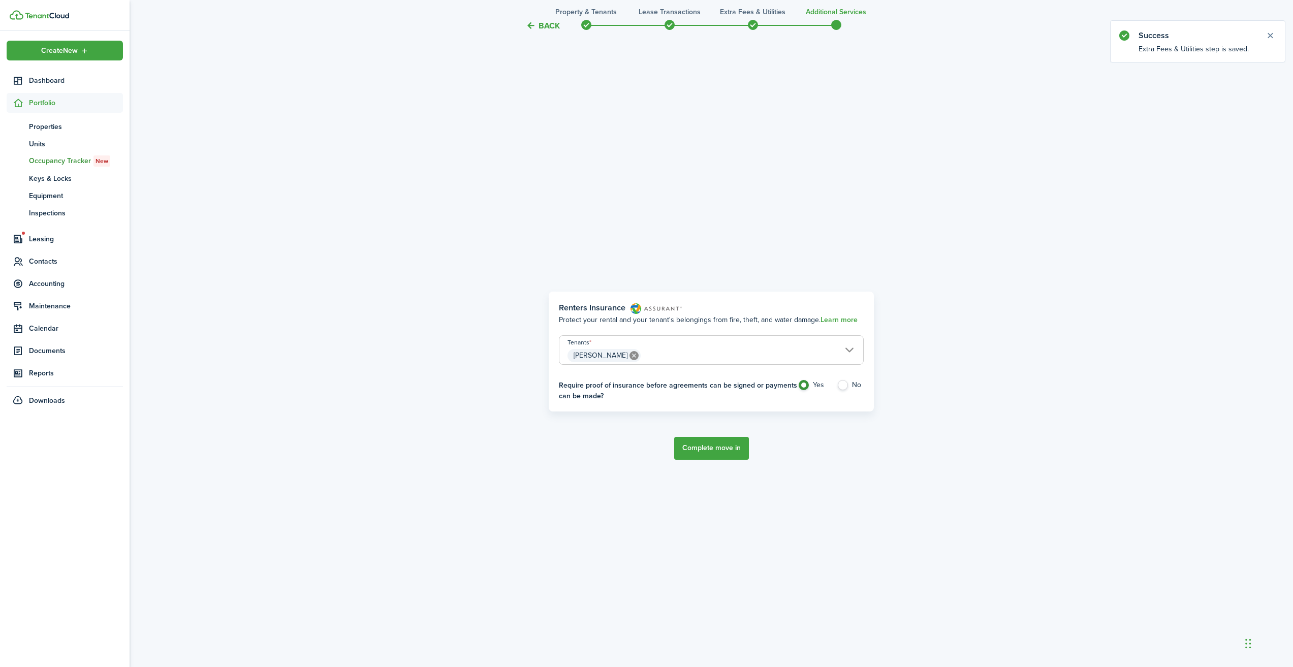
scroll to position [599, 0]
click at [724, 448] on button "Complete move in" at bounding box center [711, 446] width 75 height 23
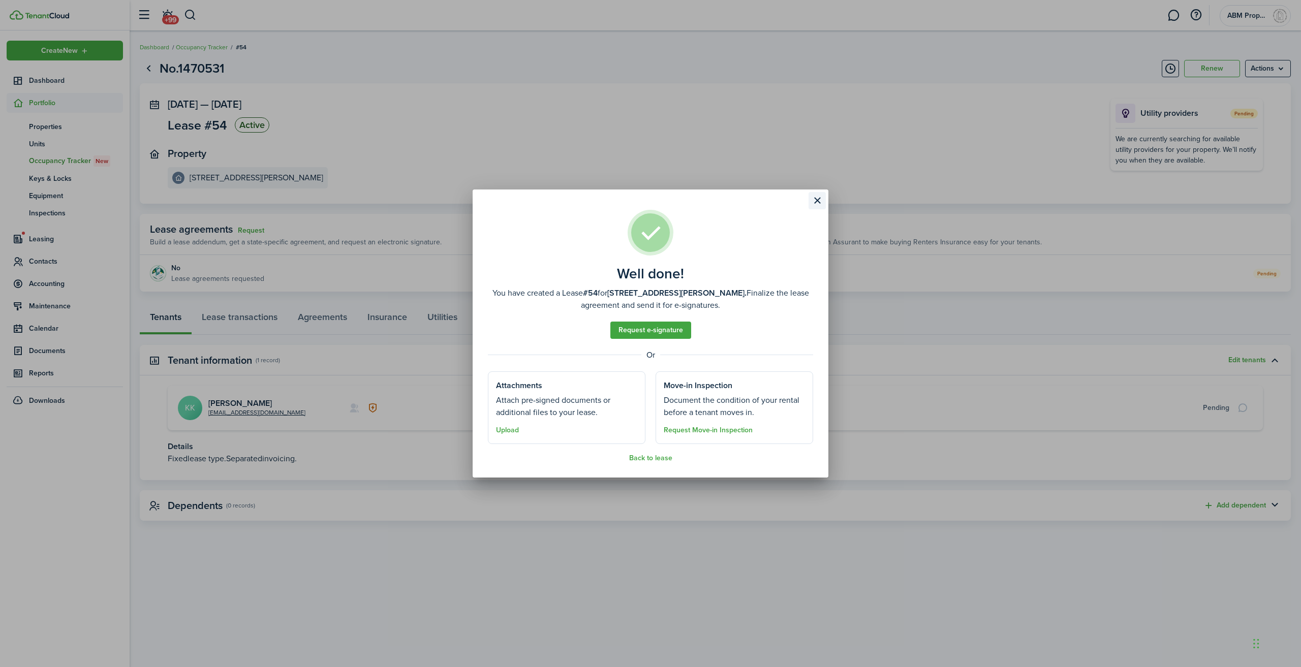
click at [818, 197] on button "Close modal" at bounding box center [816, 200] width 17 height 17
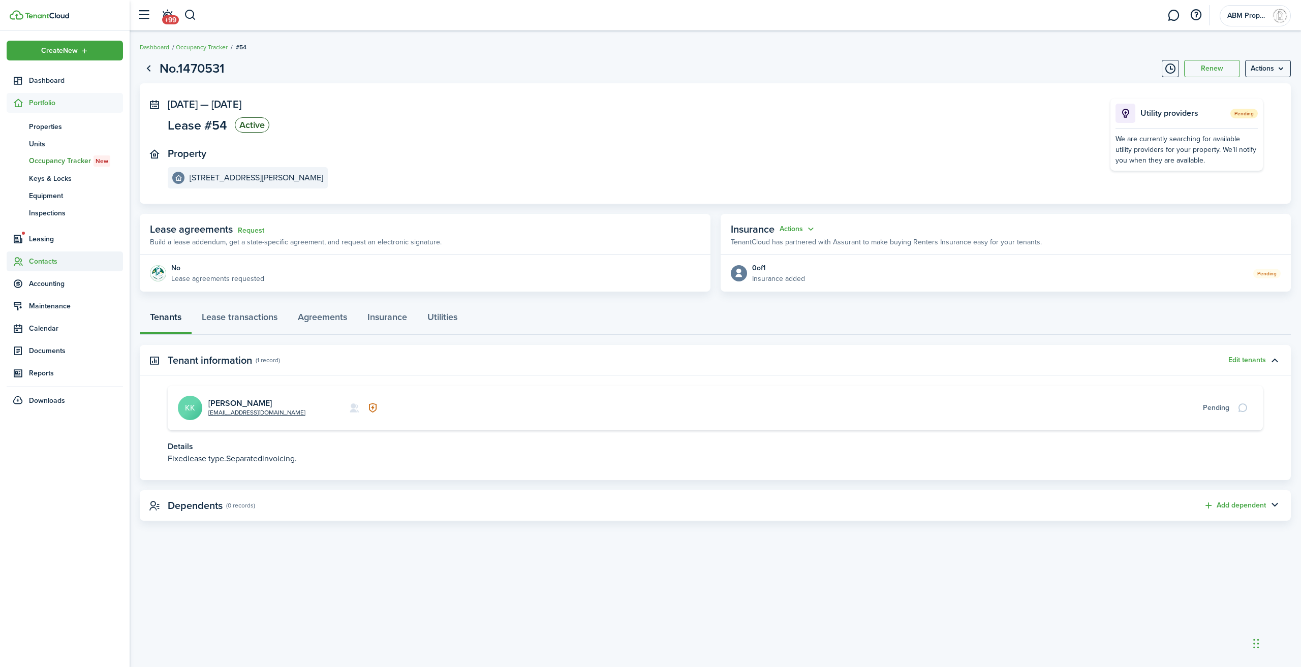
click at [51, 262] on span "Contacts" at bounding box center [76, 261] width 94 height 11
click at [57, 233] on span "Accounting" at bounding box center [76, 232] width 94 height 11
click at [57, 195] on span "Transactions" at bounding box center [76, 193] width 94 height 11
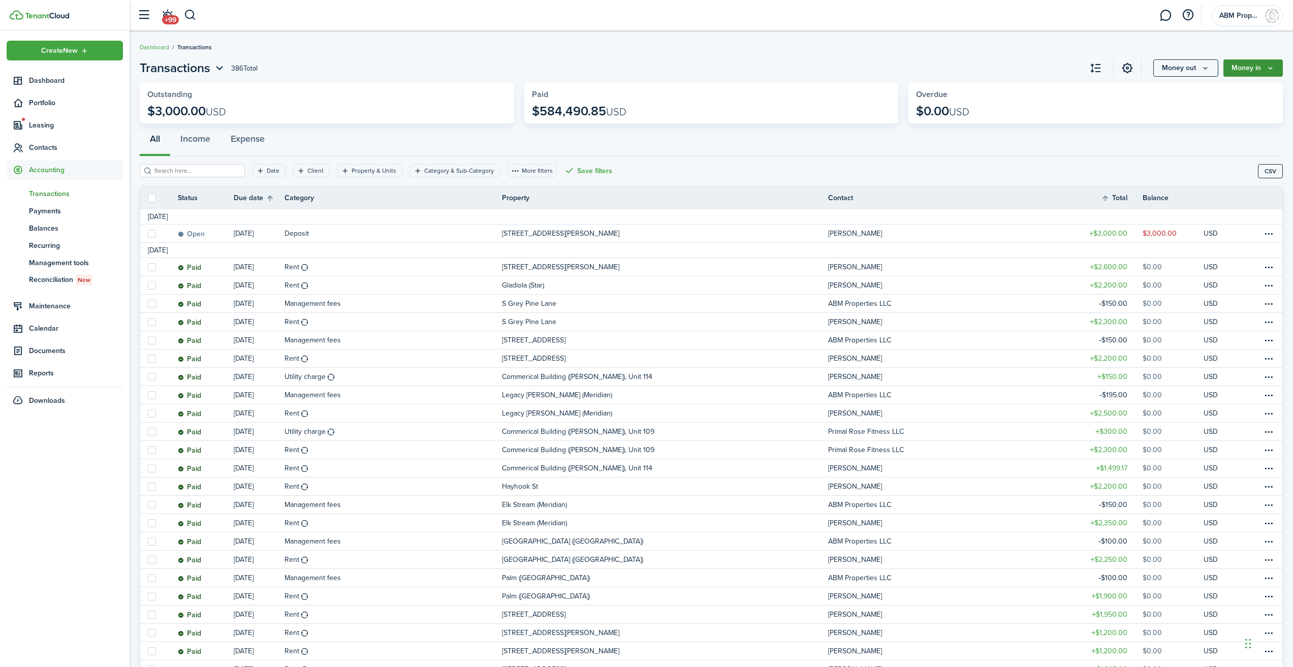
click at [1261, 68] on button "Money in" at bounding box center [1252, 67] width 59 height 17
click at [1246, 90] on link "Income invoice" at bounding box center [1238, 91] width 89 height 18
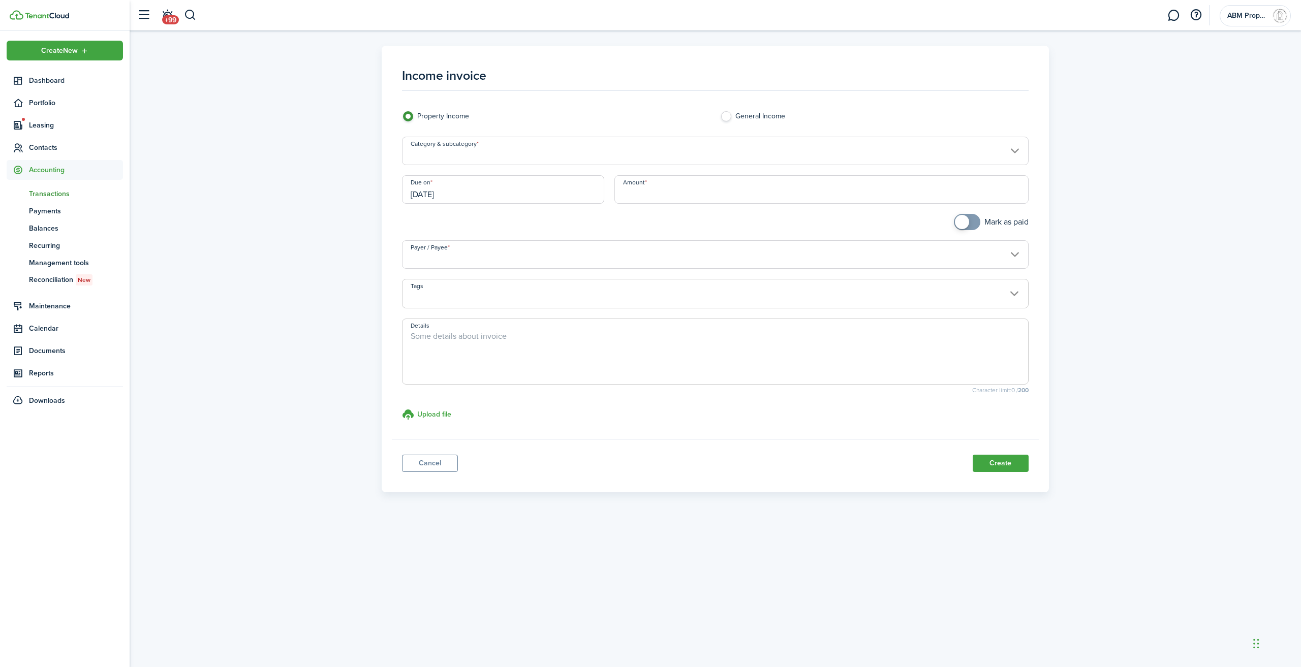
click at [449, 150] on input "Category & subcategory" at bounding box center [715, 151] width 626 height 28
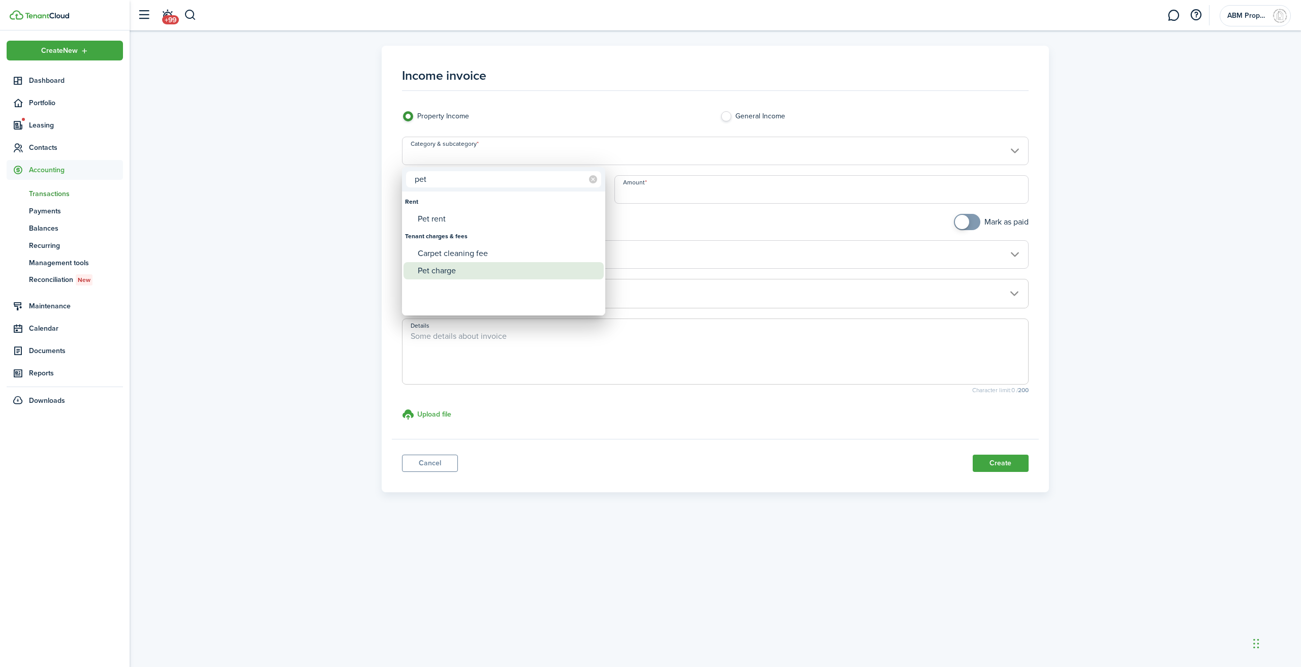
type input "pet"
click at [463, 265] on div "Pet charge" at bounding box center [508, 270] width 180 height 17
type input "Tenant charges & fees / Pet charge"
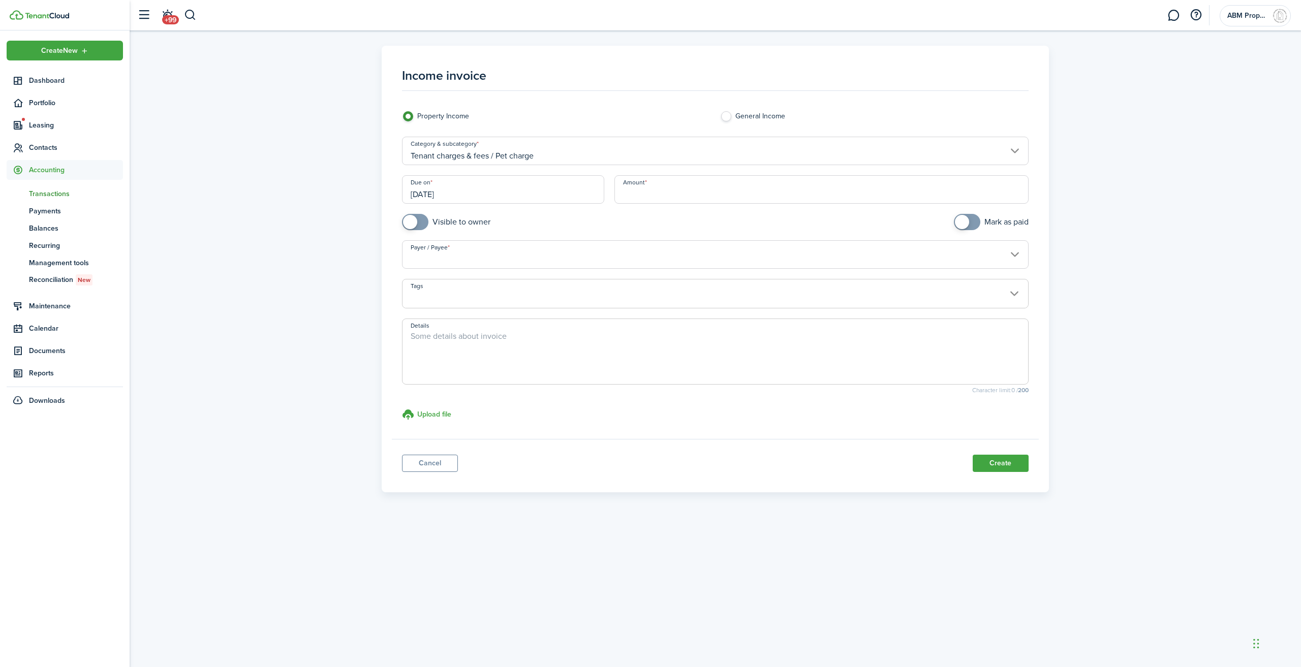
click at [554, 195] on input "[DATE]" at bounding box center [503, 189] width 202 height 28
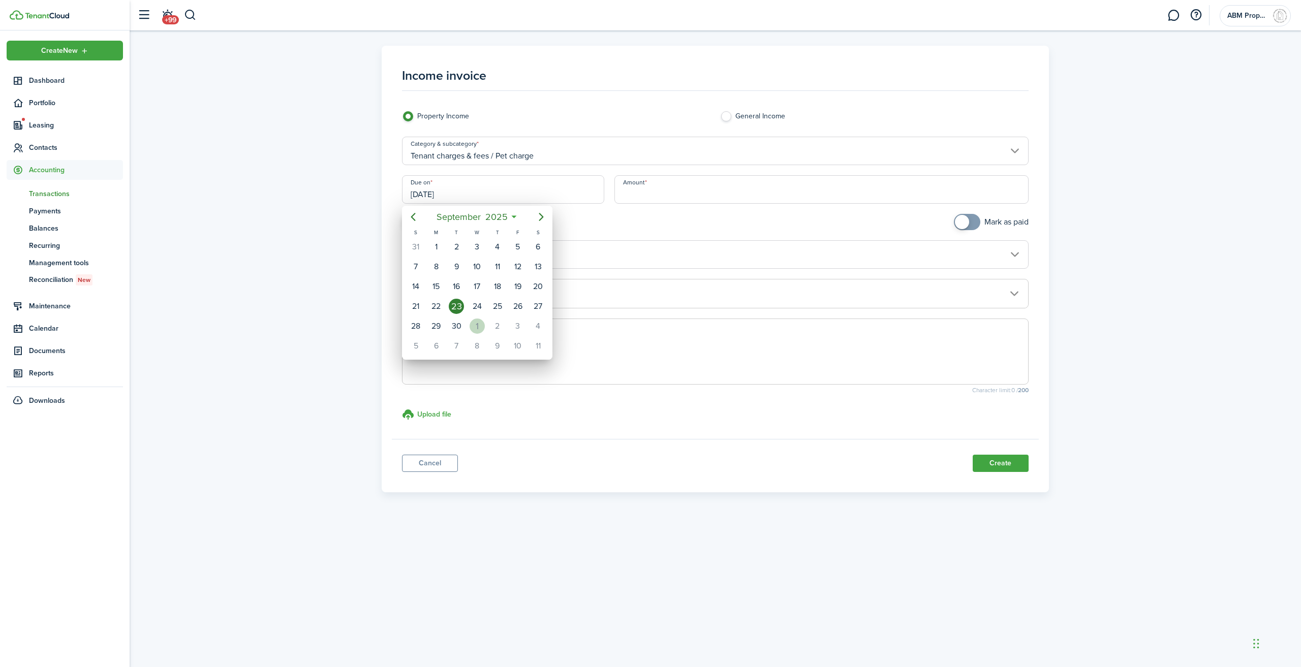
click at [483, 324] on div "1" at bounding box center [476, 326] width 15 height 15
type input "[DATE]"
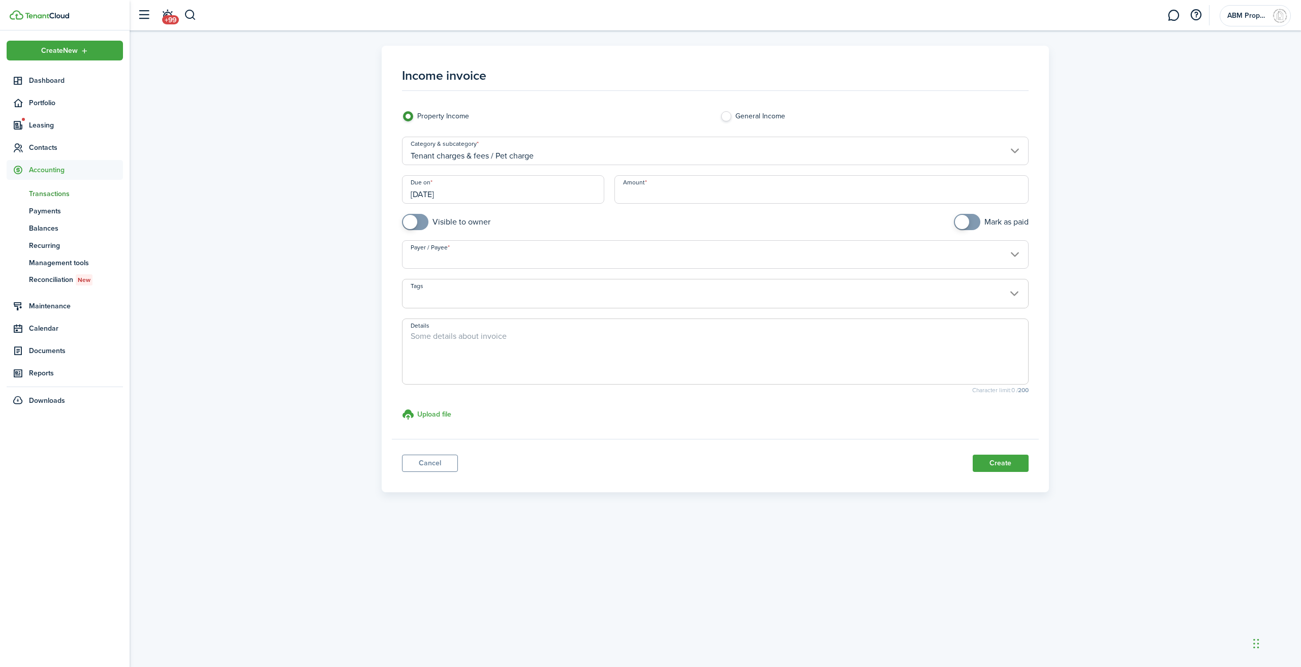
click at [685, 189] on input "Amount" at bounding box center [821, 189] width 414 height 28
click at [561, 259] on input "Payer / Payee" at bounding box center [715, 254] width 626 height 28
type input "$500.00"
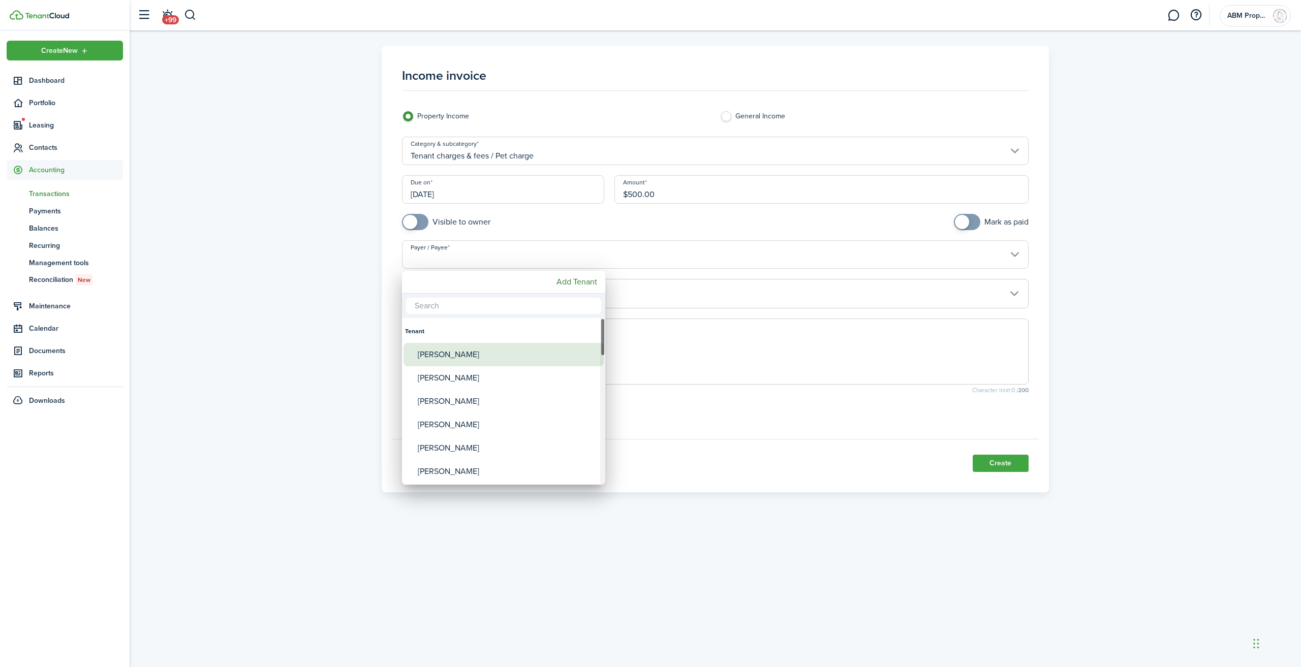
click at [447, 353] on div "[PERSON_NAME]" at bounding box center [508, 354] width 180 height 23
type input "[PERSON_NAME]"
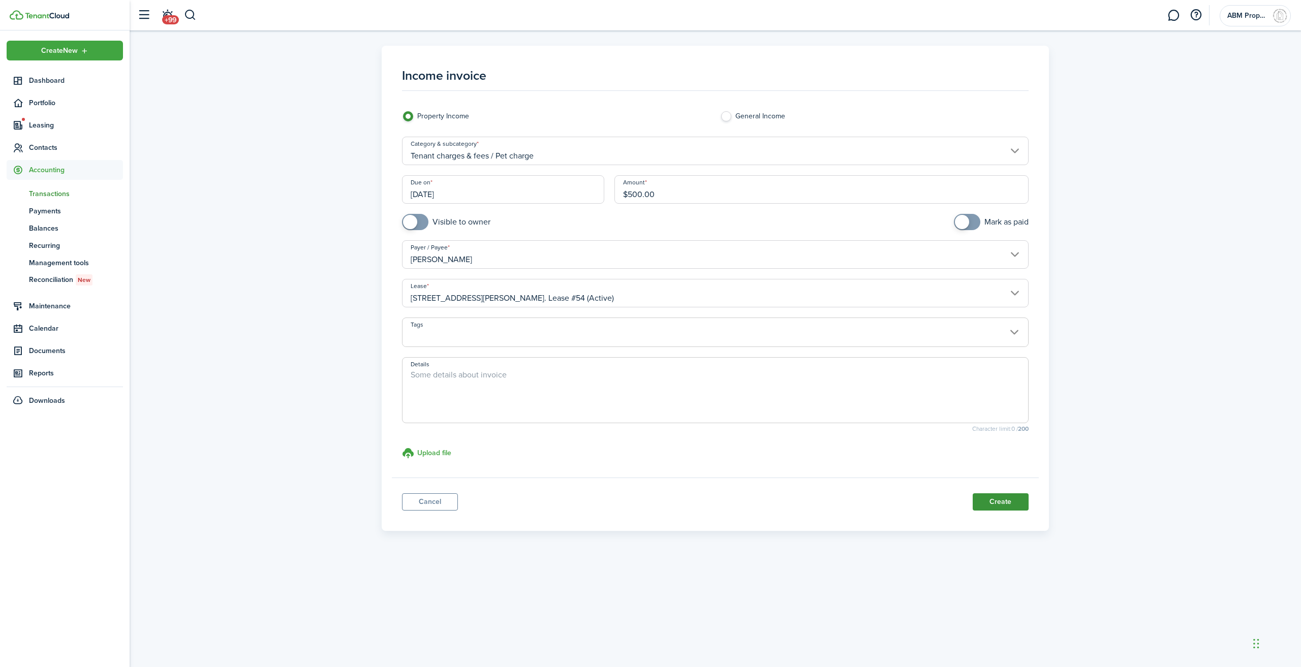
click at [1007, 505] on button "Create" at bounding box center [1000, 501] width 56 height 17
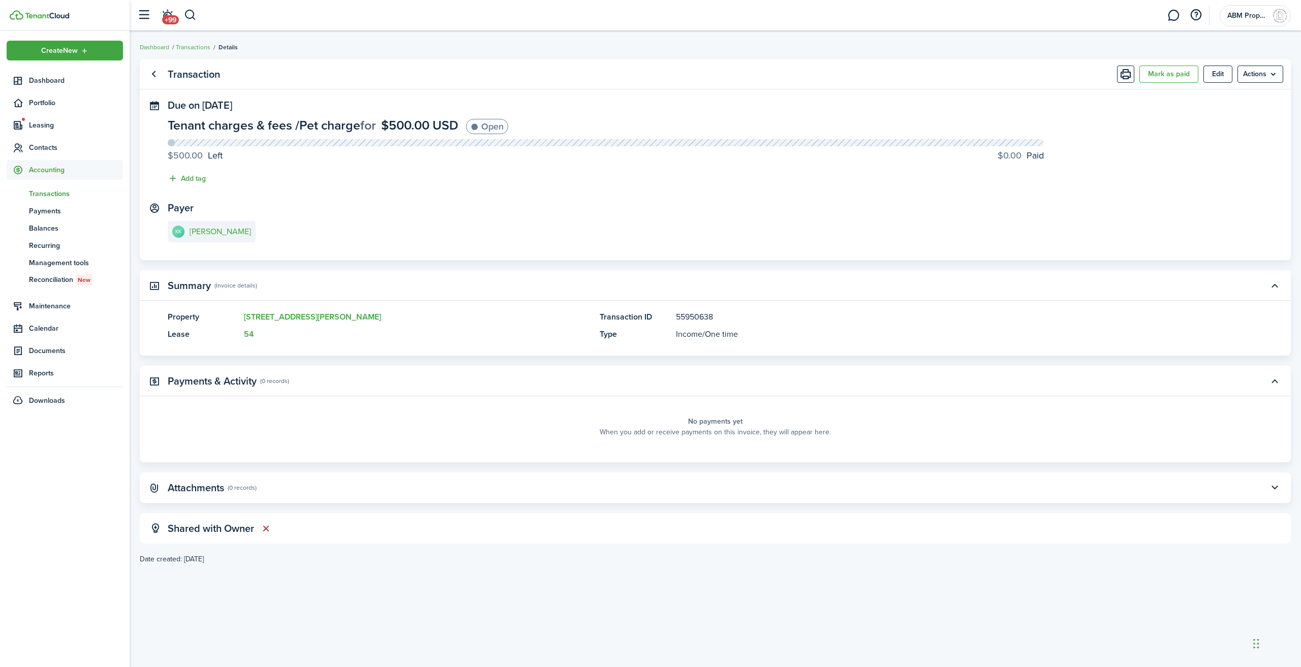
click at [55, 191] on span "Transactions" at bounding box center [76, 193] width 94 height 11
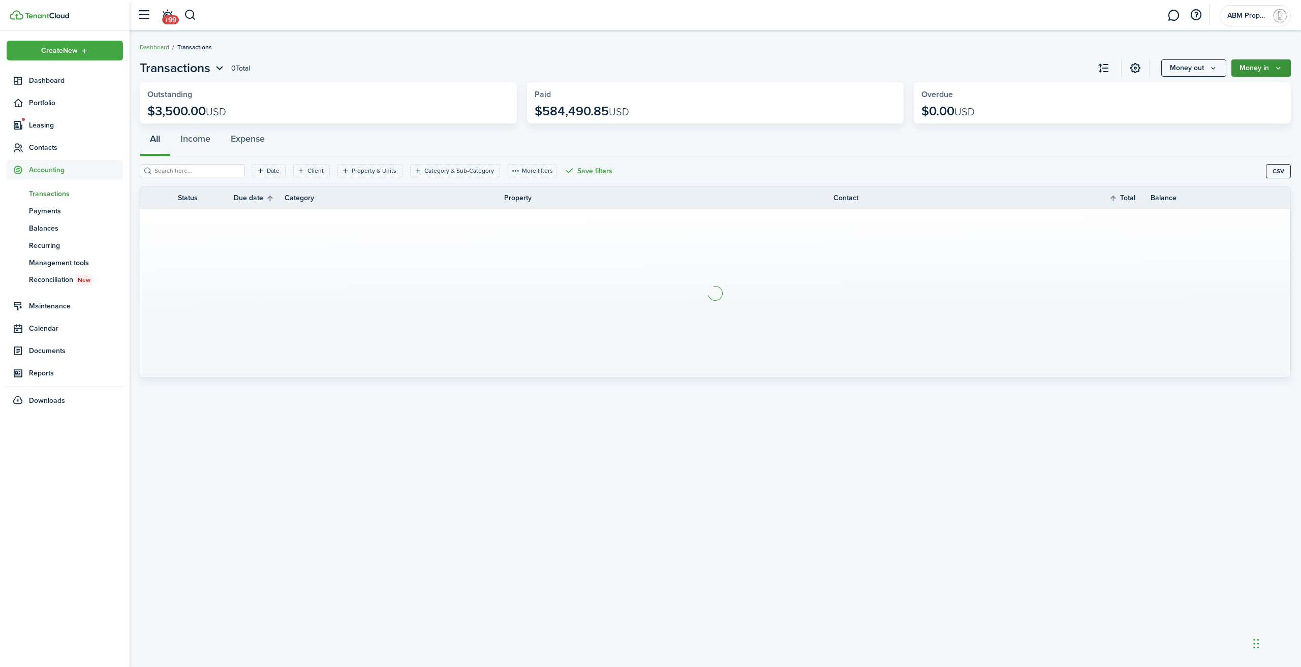
click at [1268, 61] on button "Money in" at bounding box center [1260, 67] width 59 height 17
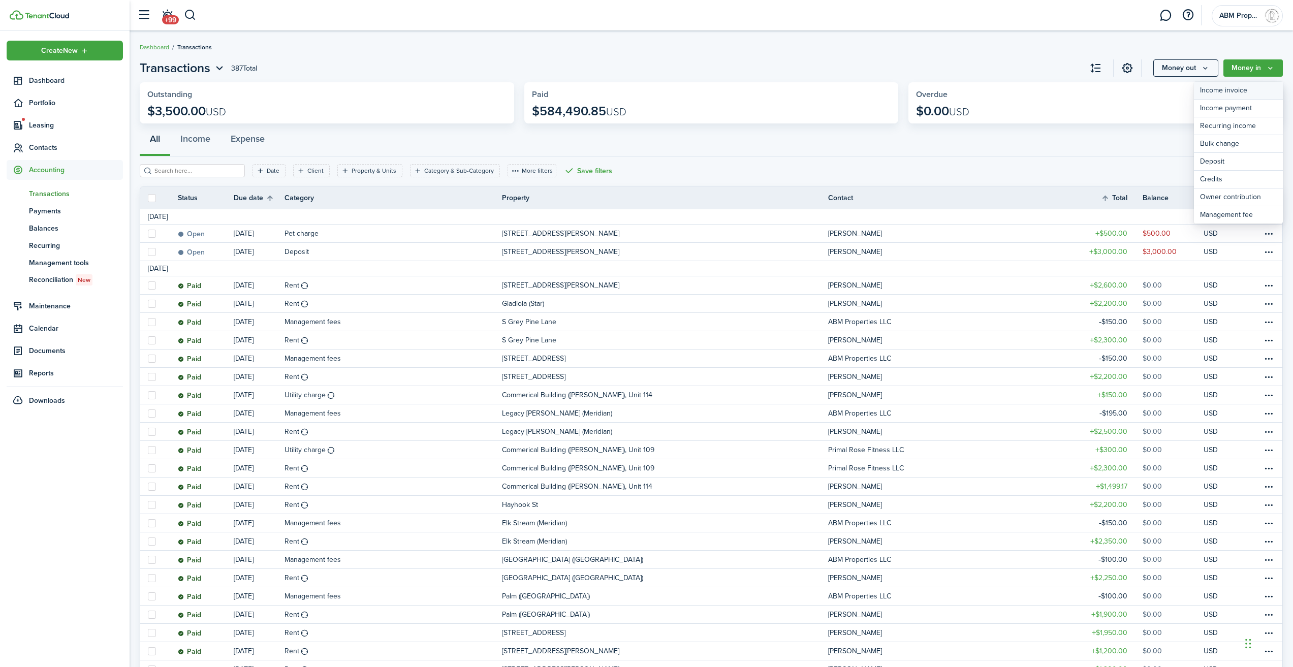
click at [1249, 89] on link "Income invoice" at bounding box center [1238, 91] width 89 height 18
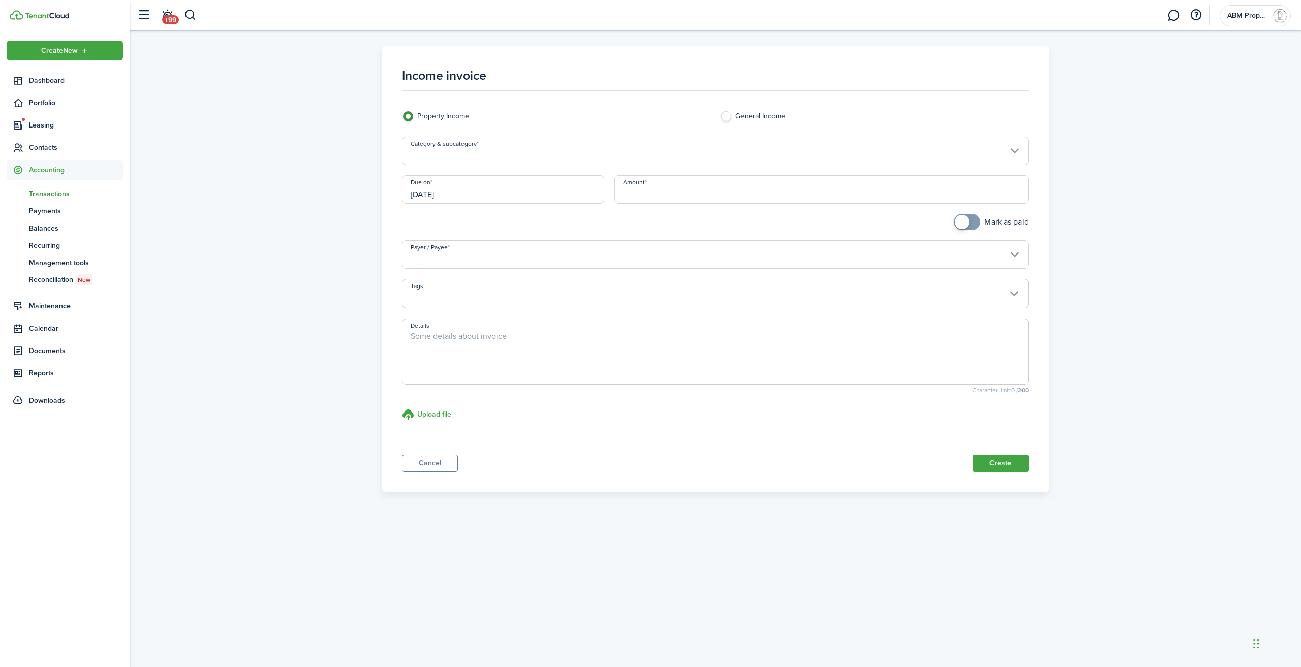
click at [453, 148] on input "Category & subcategory" at bounding box center [715, 151] width 626 height 28
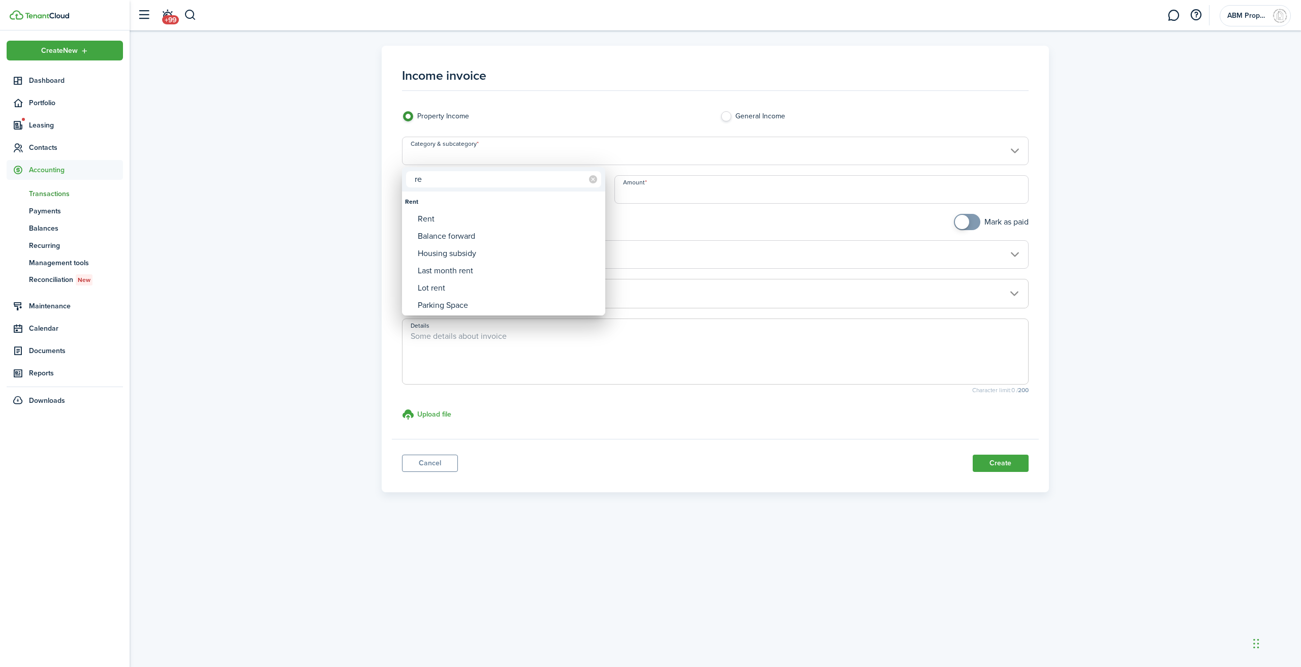
type input "r"
type input "pro"
click at [477, 293] on div "Prorated rent" at bounding box center [508, 287] width 180 height 17
type input "Rent / Prorated rent"
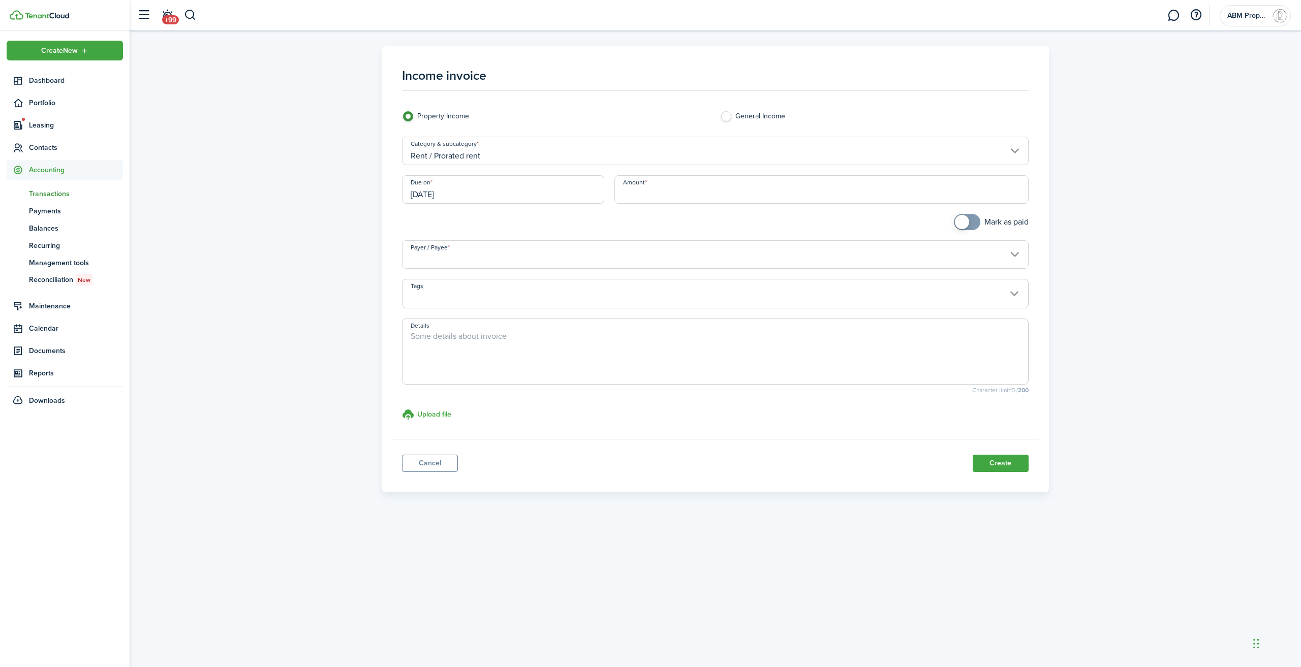
click at [715, 195] on input "Amount" at bounding box center [821, 189] width 414 height 28
click at [463, 201] on input "[DATE]" at bounding box center [503, 189] width 202 height 28
type input "$1,733.00"
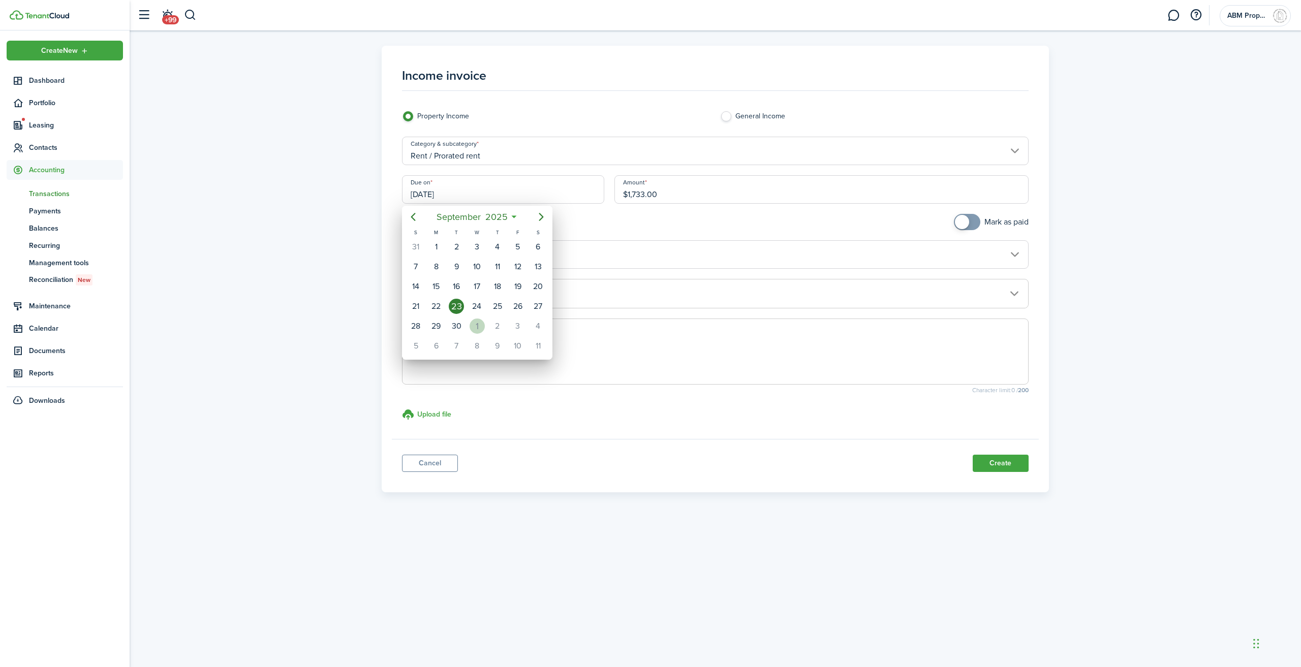
click at [476, 326] on div "1" at bounding box center [476, 326] width 15 height 15
type input "[DATE]"
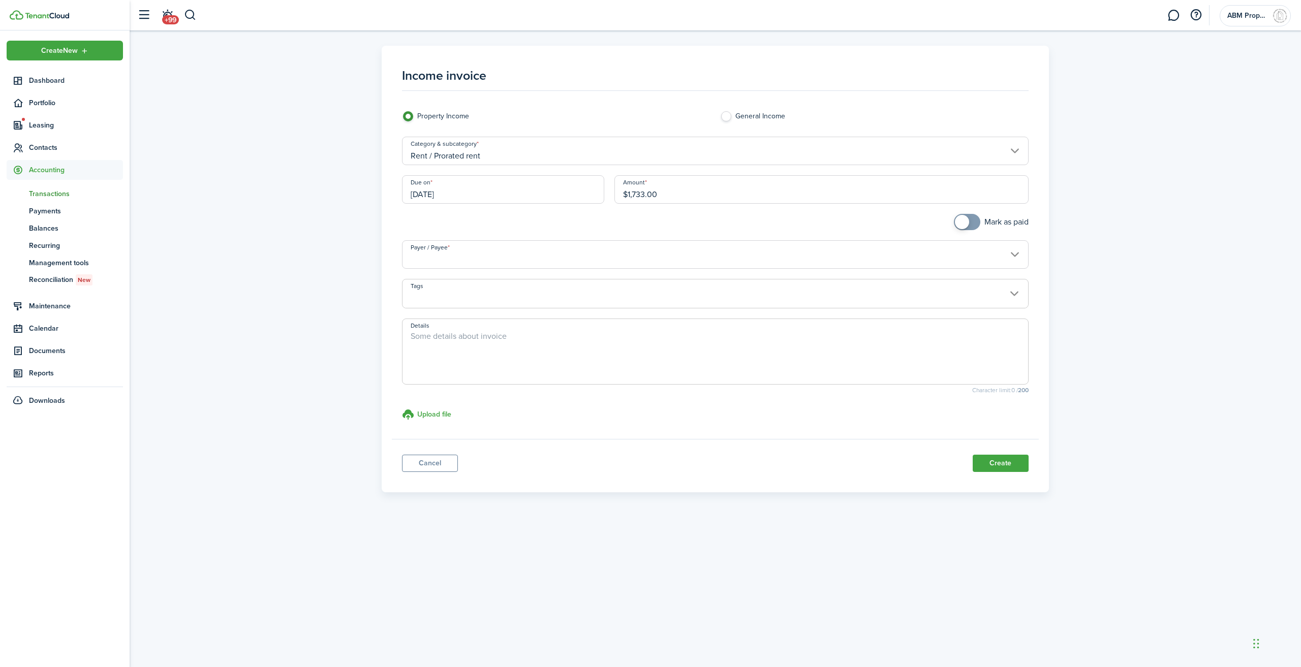
click at [478, 254] on input "Payer / Payee" at bounding box center [715, 254] width 626 height 28
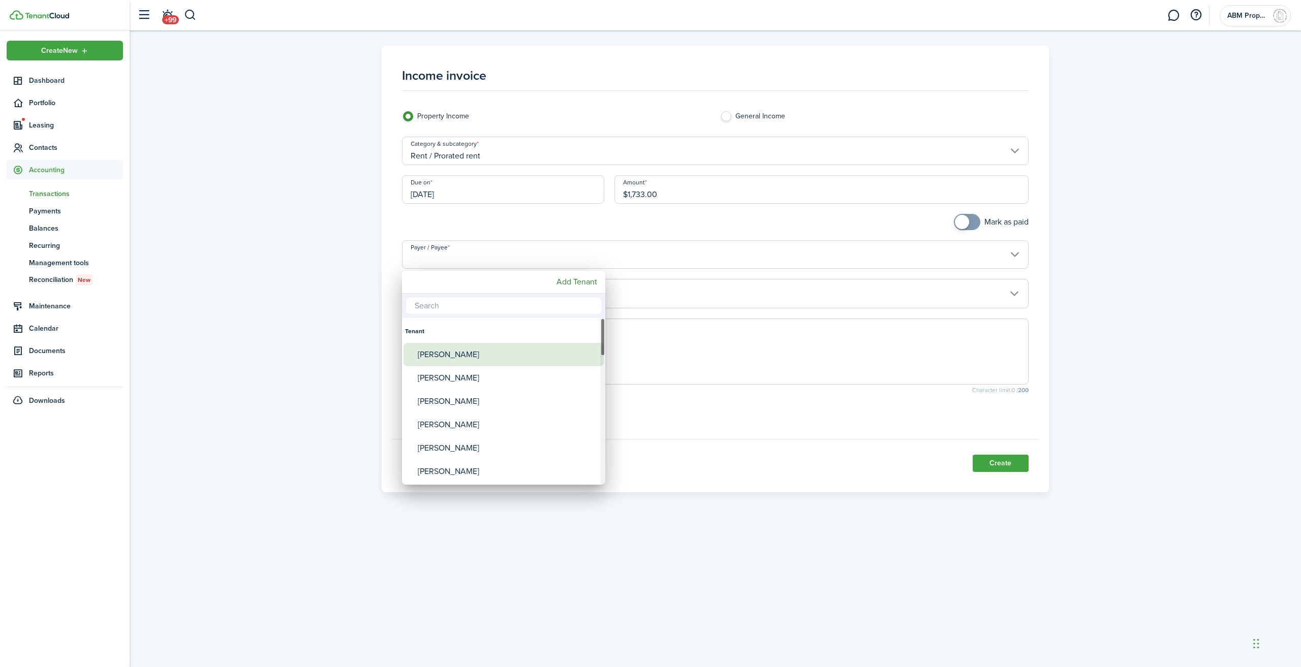
click at [459, 355] on div "[PERSON_NAME]" at bounding box center [508, 354] width 180 height 23
type input "[PERSON_NAME]"
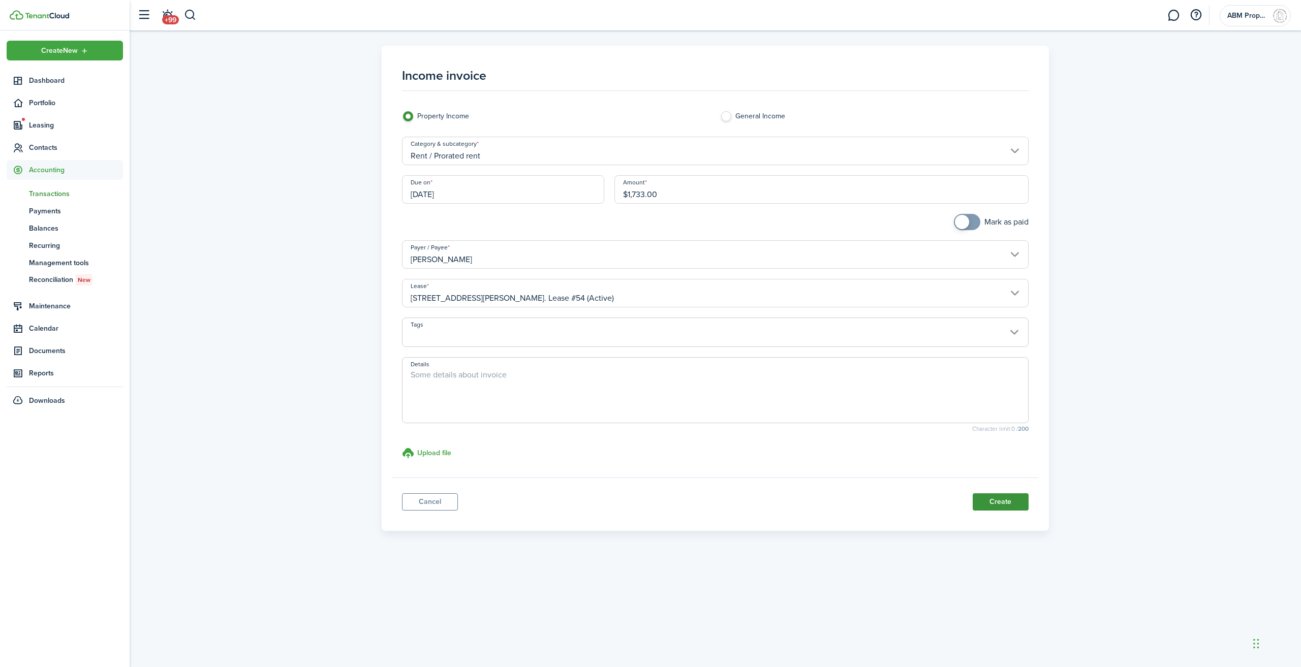
click at [1010, 505] on button "Create" at bounding box center [1000, 501] width 56 height 17
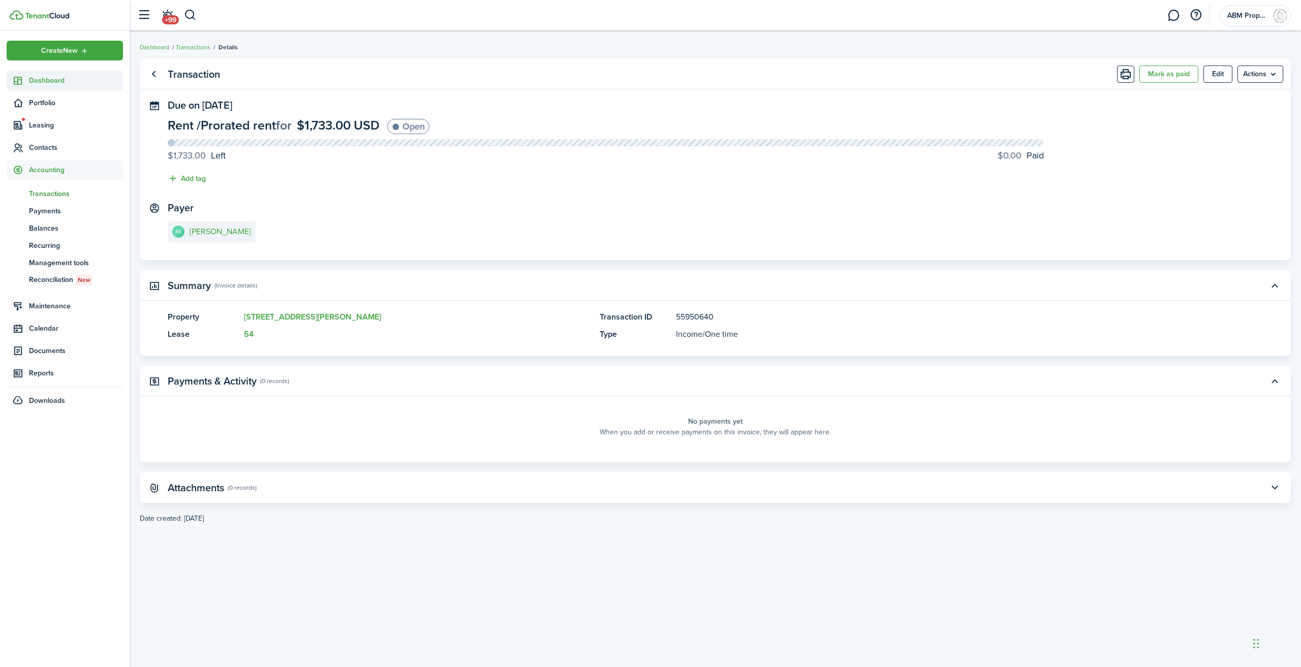
click at [50, 76] on span "Dashboard" at bounding box center [76, 80] width 94 height 11
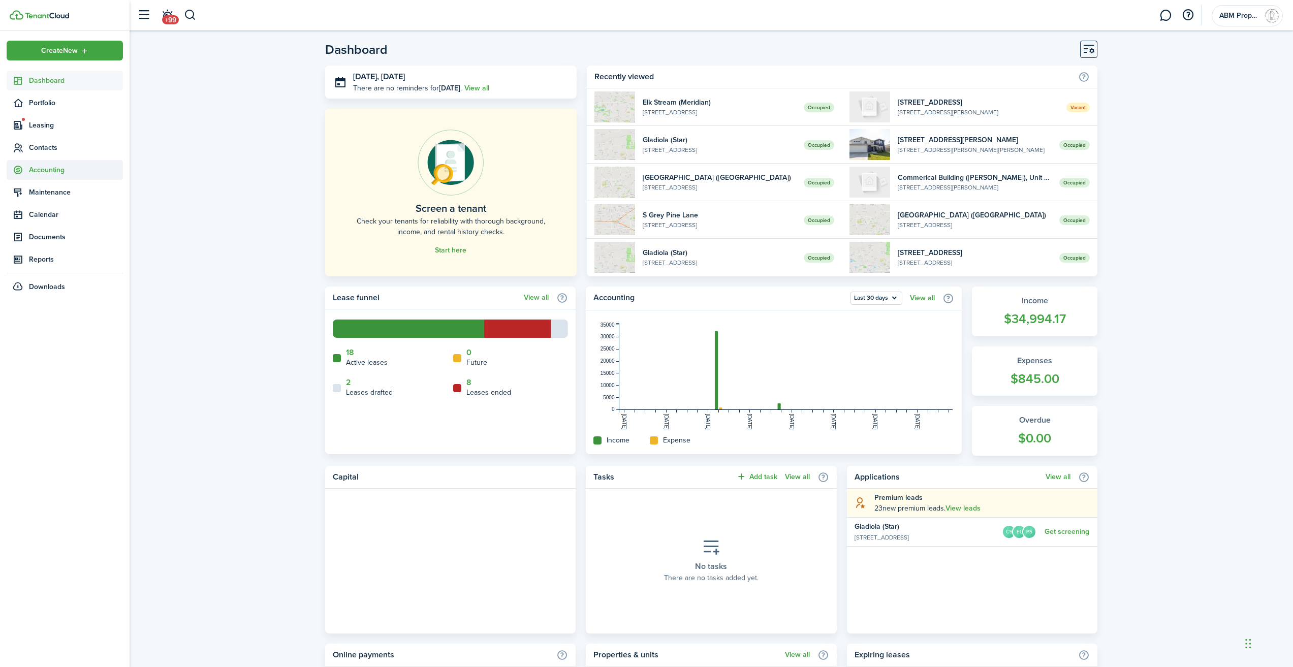
click at [81, 173] on span "Accounting" at bounding box center [76, 170] width 94 height 11
click at [75, 192] on span "Transactions" at bounding box center [76, 193] width 94 height 11
